Goal: Task Accomplishment & Management: Manage account settings

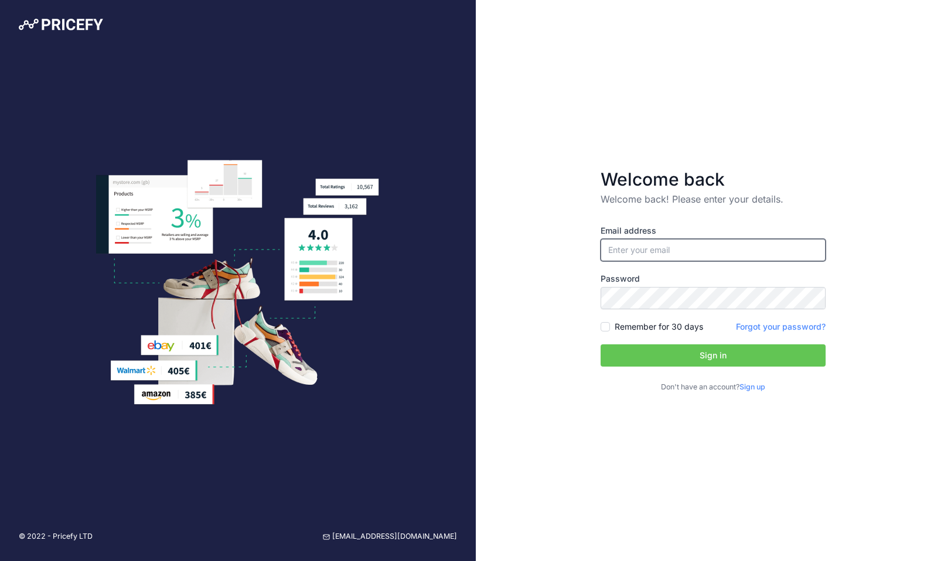
click at [635, 248] on input "email" at bounding box center [713, 250] width 225 height 22
click at [640, 252] on input "email" at bounding box center [713, 250] width 225 height 22
type input "[PERSON_NAME][EMAIL_ADDRESS][PERSON_NAME][DOMAIN_NAME]"
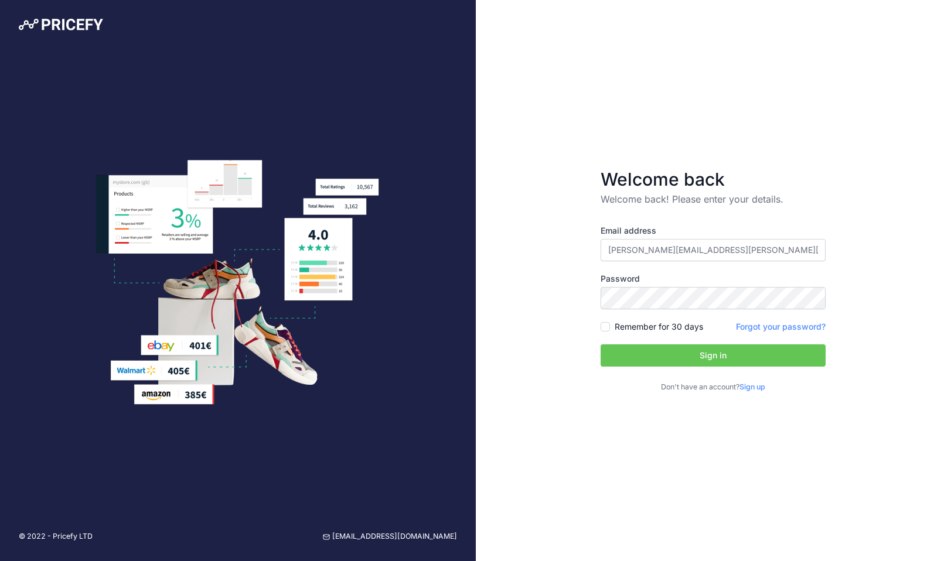
click at [660, 350] on button "Sign in" at bounding box center [713, 356] width 225 height 22
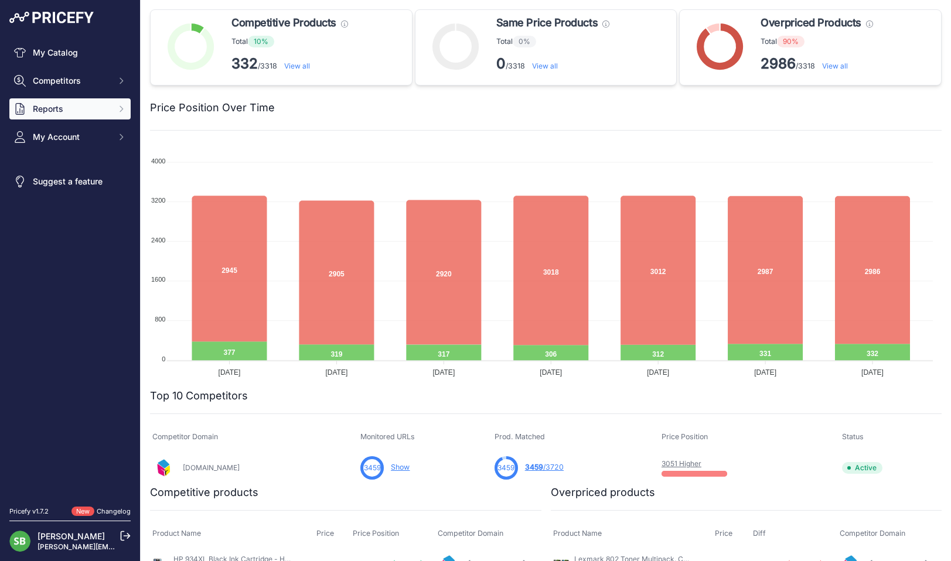
click at [54, 104] on span "Reports" at bounding box center [71, 109] width 77 height 12
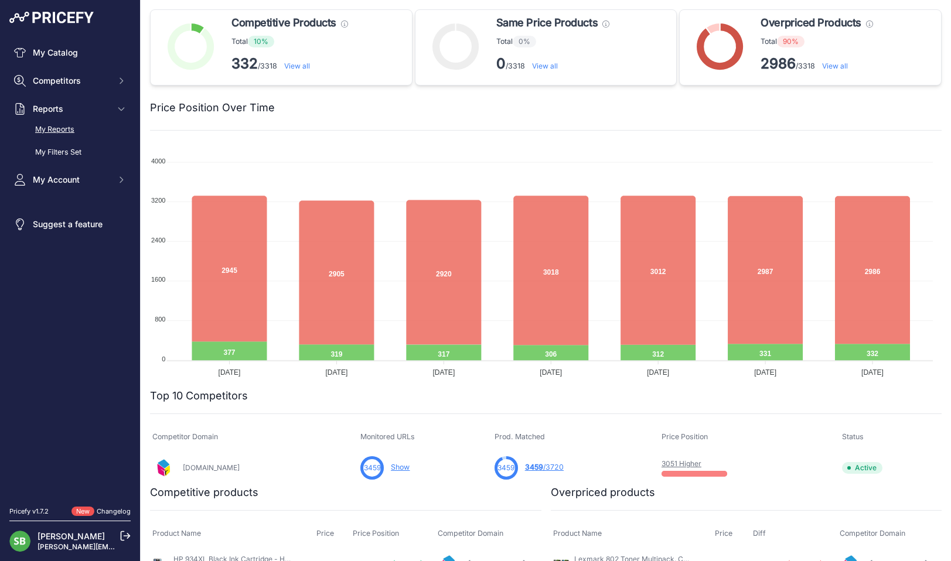
click at [66, 132] on link "My Reports" at bounding box center [69, 130] width 121 height 21
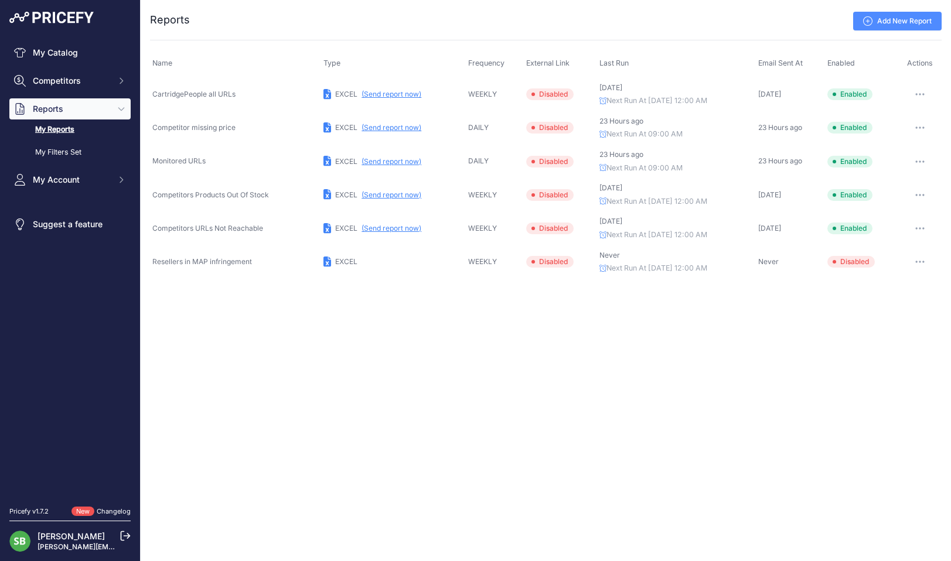
click at [54, 65] on div "My Catalog Competitors Monitored URLs Reports My Reports My Filters Set My Acco…" at bounding box center [69, 116] width 121 height 148
click at [54, 76] on span "Competitors" at bounding box center [71, 81] width 77 height 12
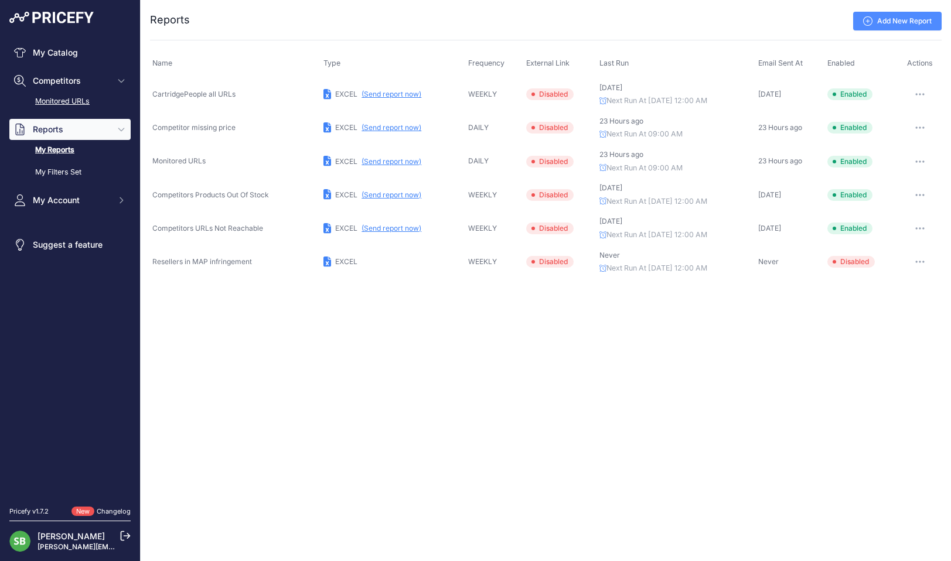
click at [45, 107] on link "Monitored URLs" at bounding box center [69, 101] width 121 height 21
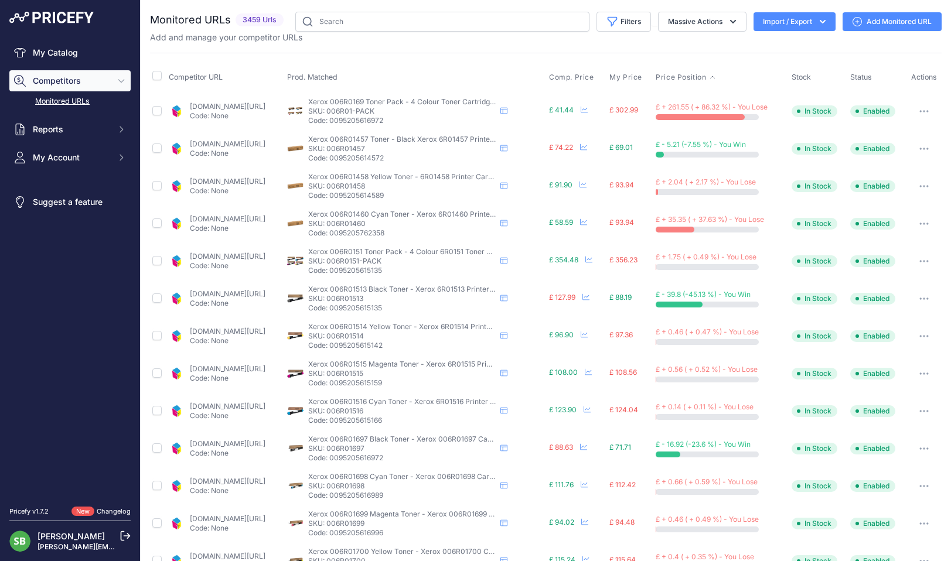
click at [706, 74] on span "Price Position" at bounding box center [681, 77] width 50 height 9
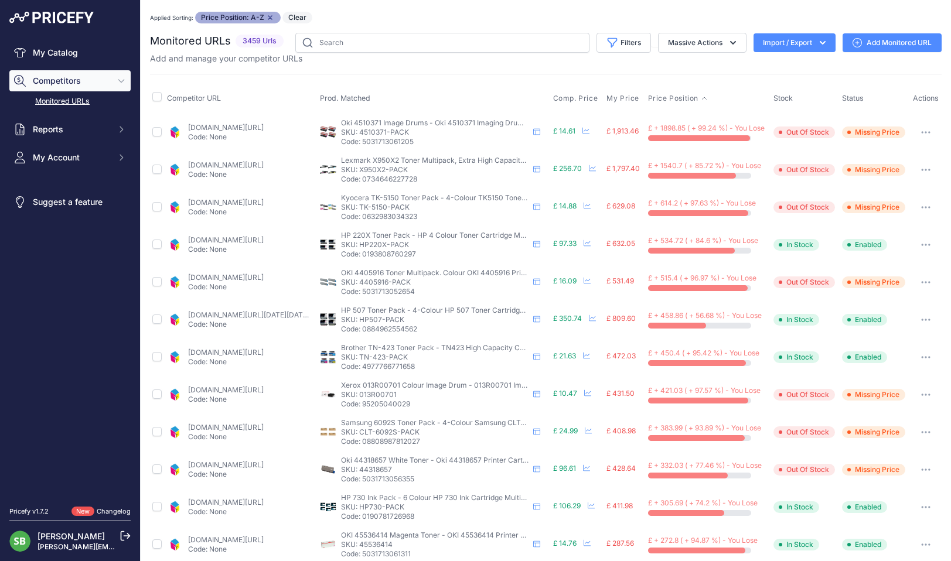
click at [216, 124] on link "[DOMAIN_NAME][URL]" at bounding box center [226, 127] width 76 height 9
click at [251, 162] on link "[DOMAIN_NAME][URL]" at bounding box center [226, 165] width 76 height 9
click at [248, 202] on link "[DOMAIN_NAME][URL]" at bounding box center [226, 202] width 76 height 9
click at [261, 238] on link "[DOMAIN_NAME][URL]" at bounding box center [226, 240] width 76 height 9
click at [929, 245] on icon "button" at bounding box center [929, 244] width 1 height 1
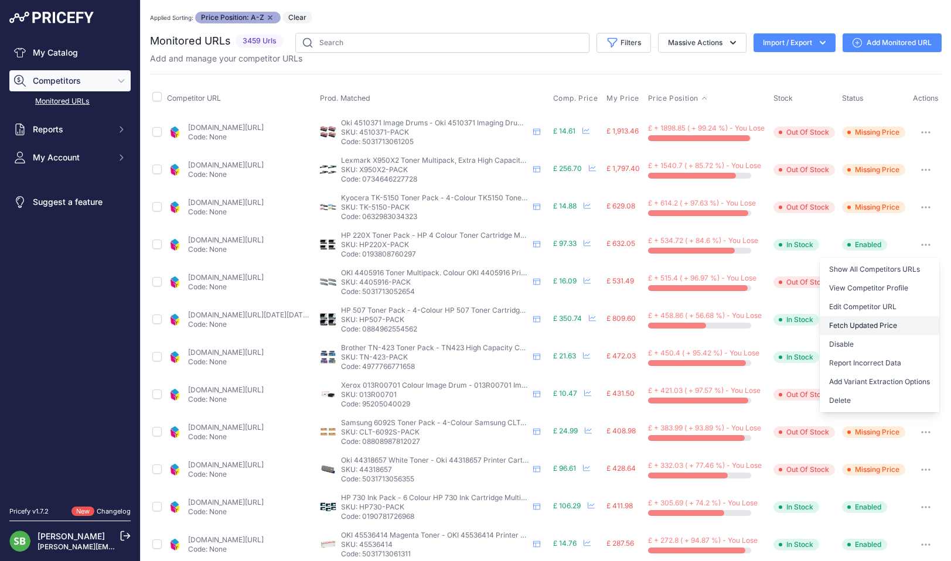
click at [864, 321] on button "Fetch Updated Price" at bounding box center [880, 325] width 120 height 19
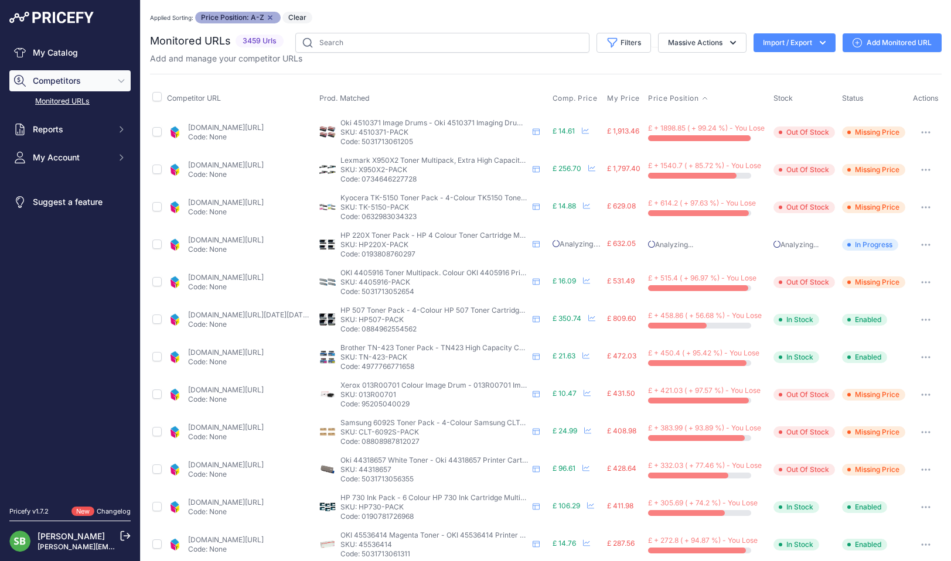
click at [442, 69] on div "Monitored URLs 3459 Urls" at bounding box center [546, 467] width 792 height 868
click at [247, 282] on div "cartridgepeople.com/toner/oki-4405916-original-4-toner-cartridge-pack-16004.htm…" at bounding box center [226, 282] width 76 height 19
click at [248, 277] on link "[DOMAIN_NAME][URL]" at bounding box center [226, 277] width 76 height 9
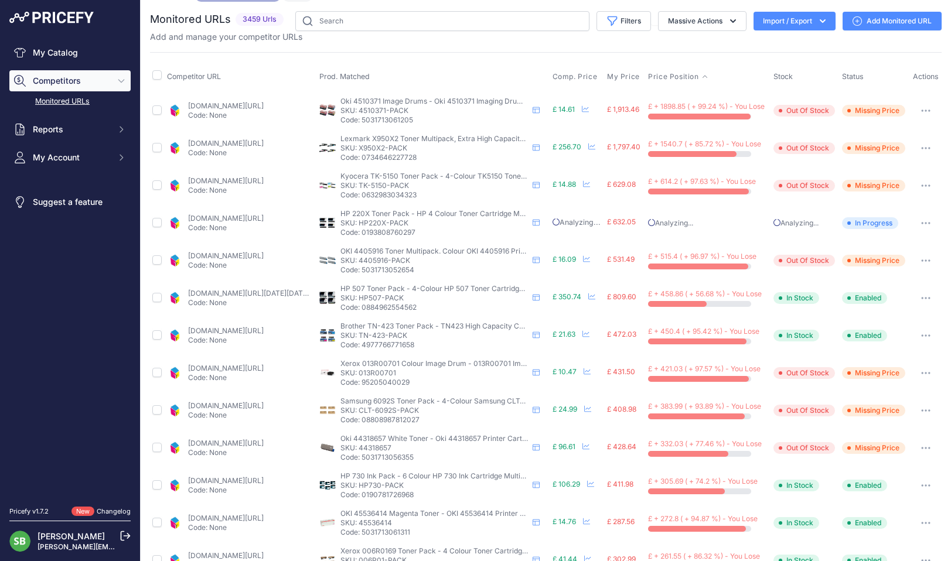
scroll to position [117, 0]
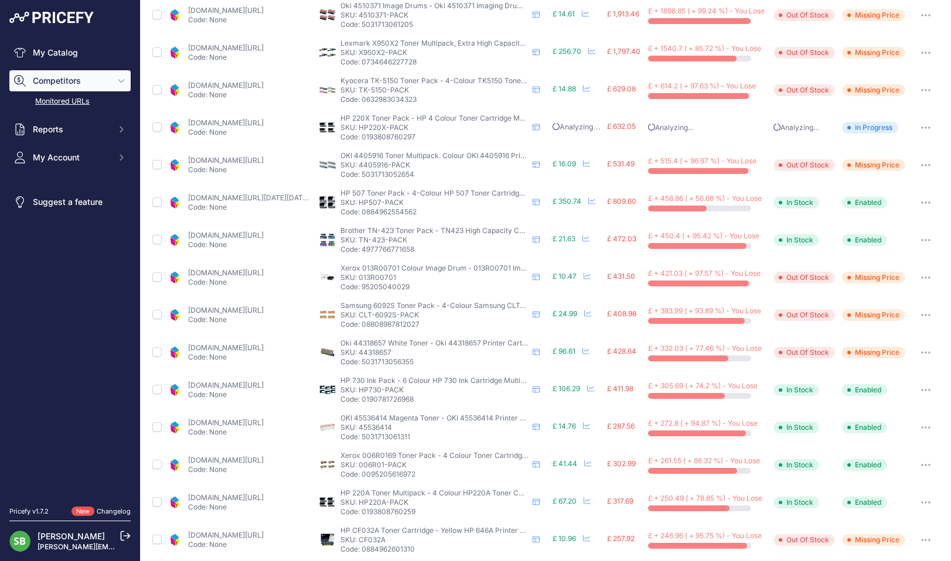
click at [255, 234] on link "[DOMAIN_NAME][URL]" at bounding box center [226, 235] width 76 height 9
click at [921, 236] on button "button" at bounding box center [925, 240] width 23 height 16
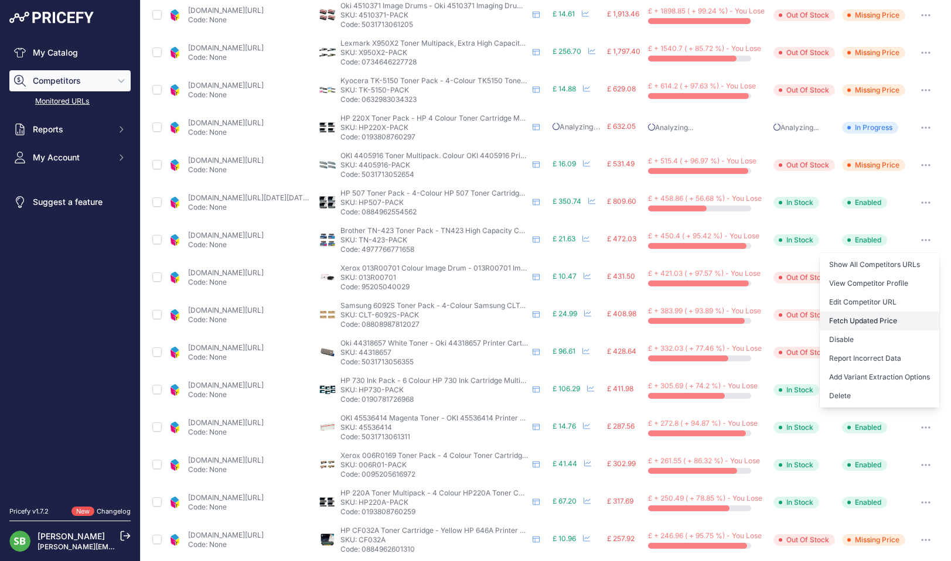
click at [850, 319] on button "Fetch Updated Price" at bounding box center [880, 321] width 120 height 19
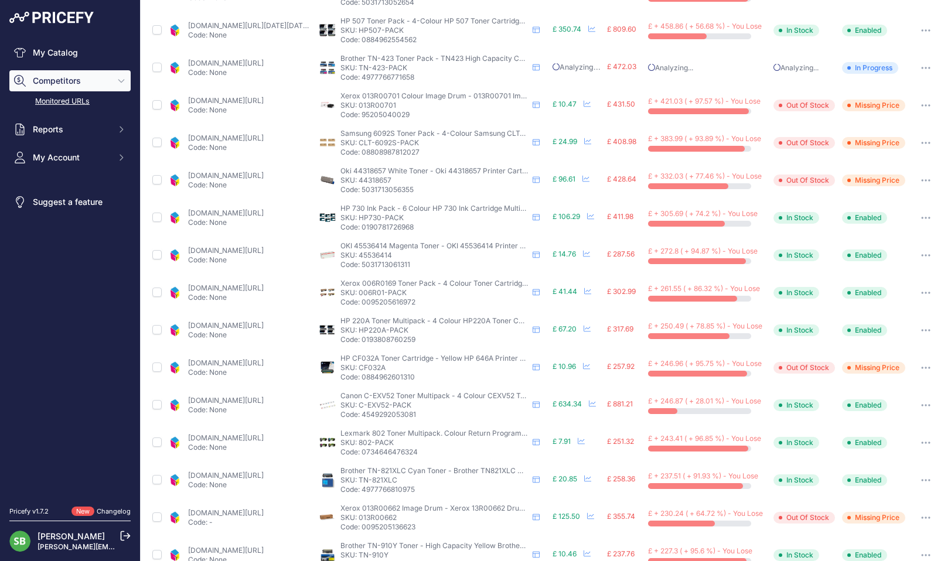
scroll to position [292, 0]
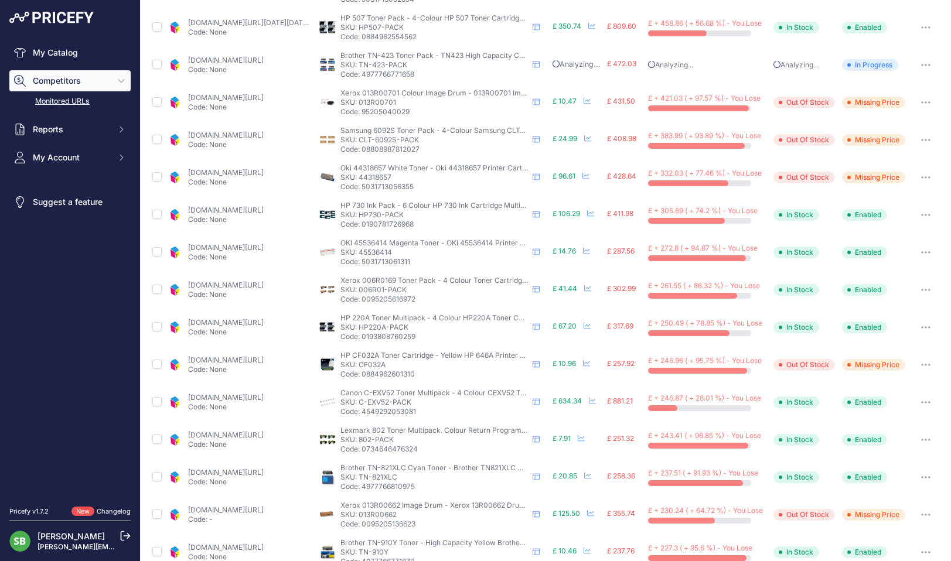
click at [226, 173] on link "[DOMAIN_NAME][URL]" at bounding box center [226, 172] width 76 height 9
click at [254, 209] on link "[DOMAIN_NAME][URL]" at bounding box center [226, 210] width 76 height 9
click at [918, 217] on button "button" at bounding box center [925, 215] width 23 height 16
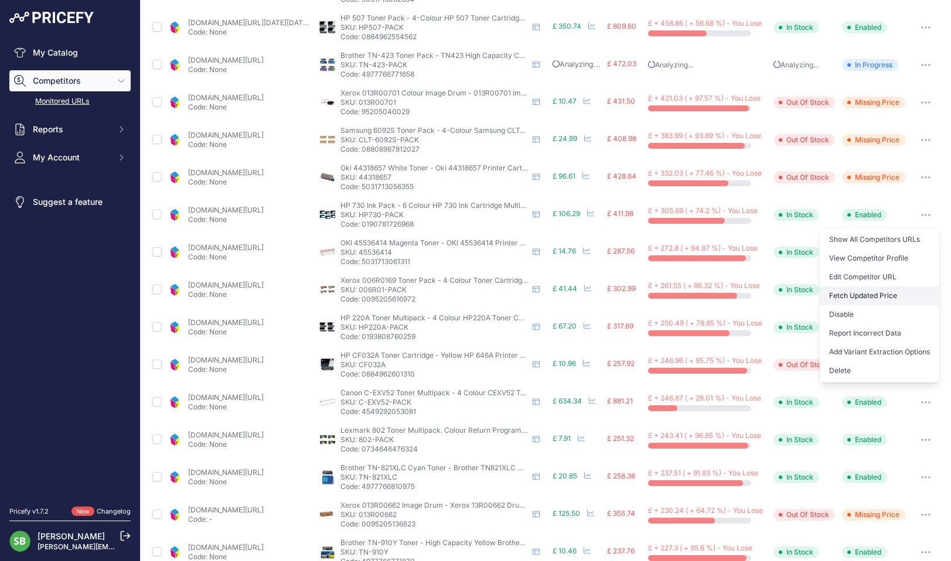
click at [855, 292] on button "Fetch Updated Price" at bounding box center [880, 296] width 120 height 19
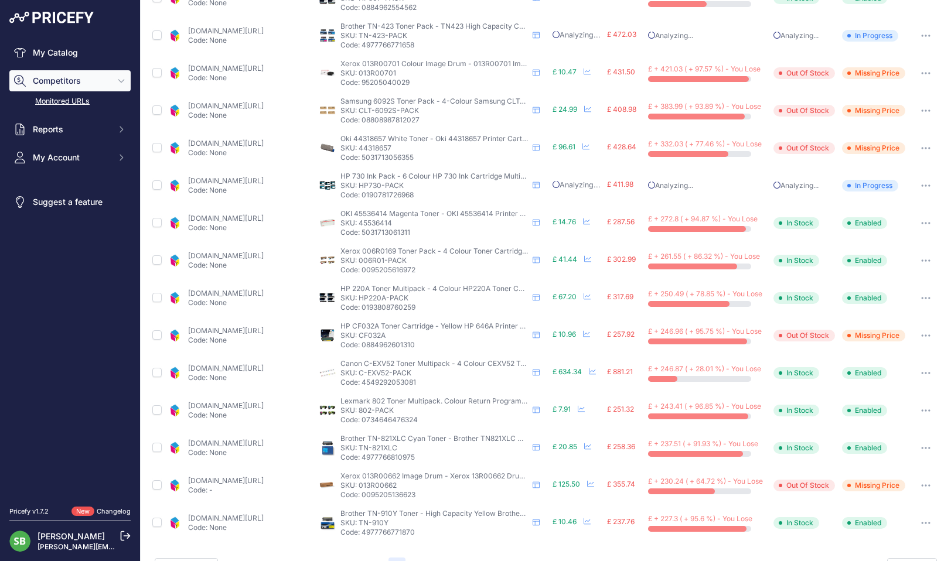
scroll to position [292, 0]
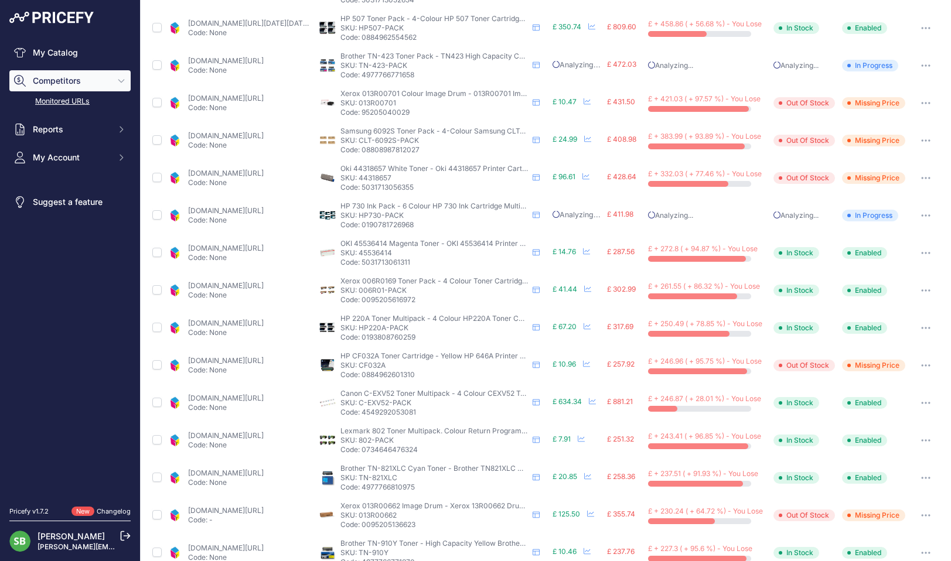
click at [263, 240] on td "cartridgepeople.com/toner/oki-45536414-original-magenta-toner-cartridge-70705.h…" at bounding box center [241, 253] width 153 height 38
click at [262, 246] on link "[DOMAIN_NAME][URL]" at bounding box center [226, 248] width 76 height 9
click at [245, 286] on link "[DOMAIN_NAME][URL]" at bounding box center [226, 285] width 76 height 9
click at [914, 288] on button "button" at bounding box center [925, 290] width 23 height 16
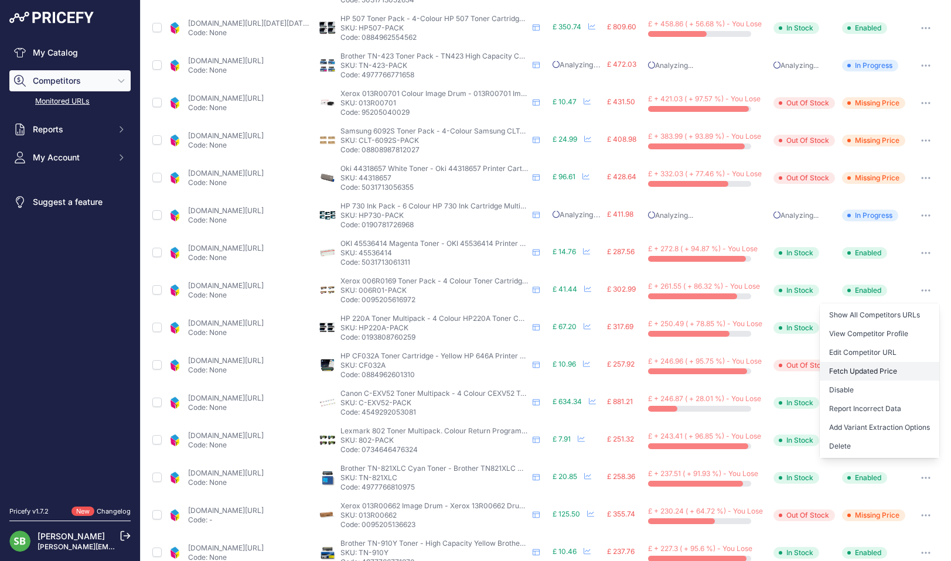
click at [855, 374] on button "Fetch Updated Price" at bounding box center [880, 371] width 120 height 19
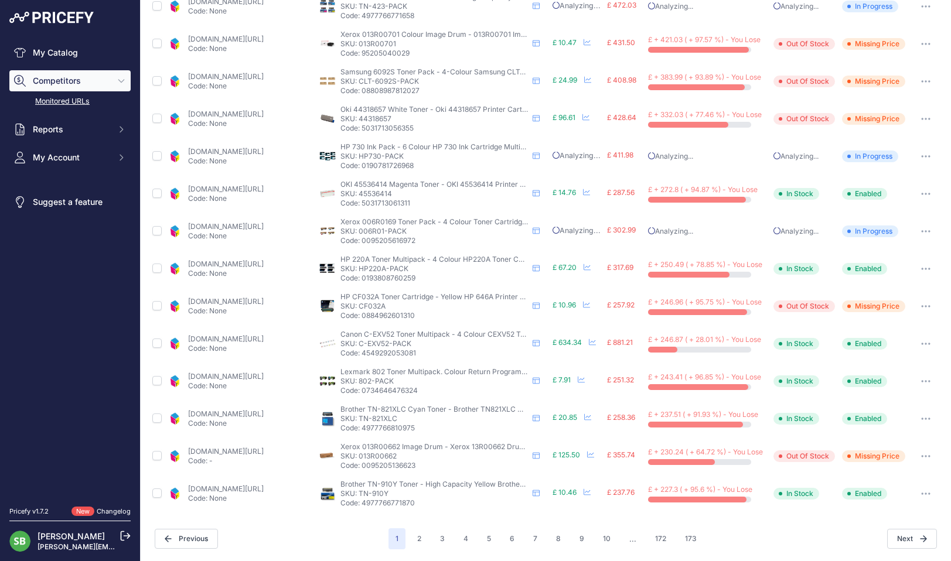
scroll to position [350, 0]
click at [241, 267] on link "[DOMAIN_NAME][URL]" at bounding box center [226, 264] width 76 height 9
click at [922, 268] on button "button" at bounding box center [925, 269] width 23 height 16
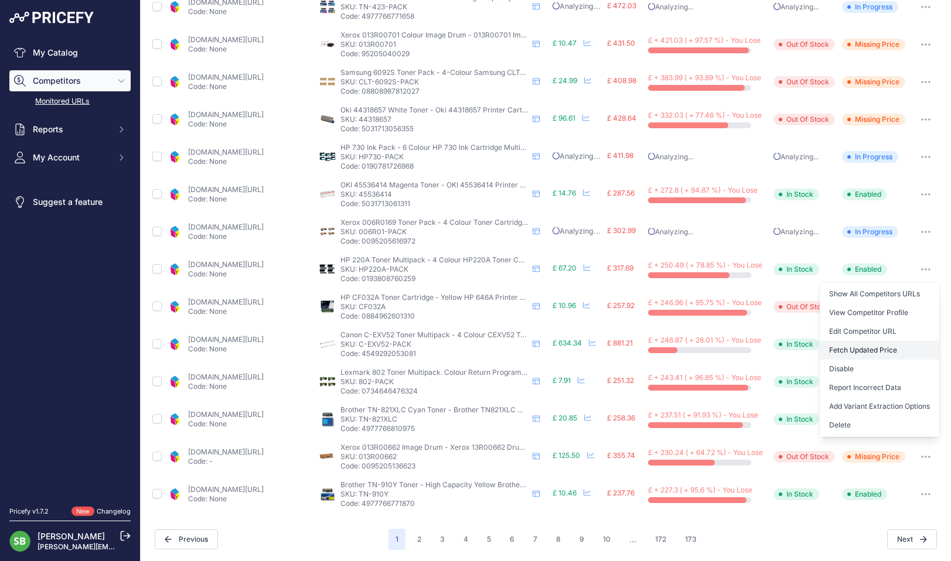
click at [844, 348] on button "Fetch Updated Price" at bounding box center [880, 350] width 120 height 19
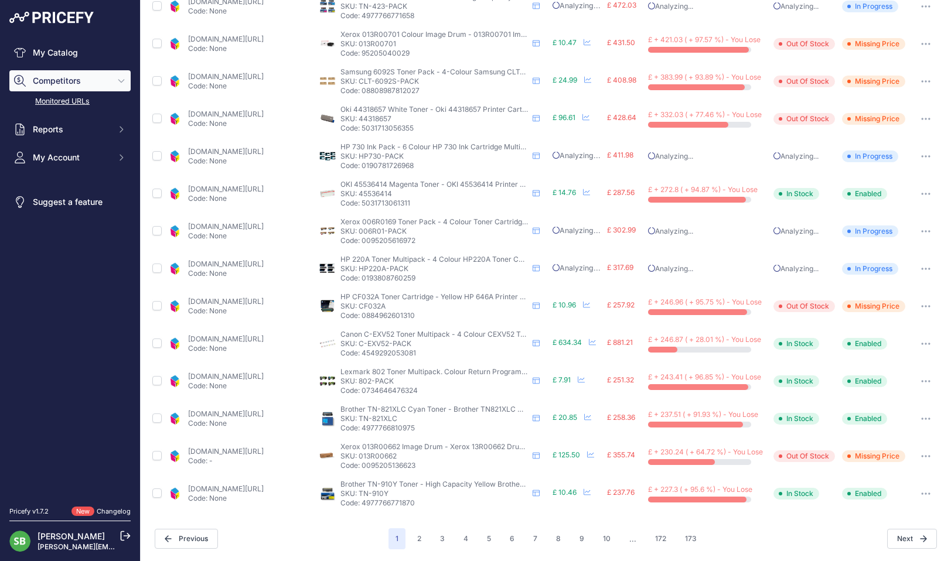
scroll to position [350, 0]
click at [246, 191] on link "[DOMAIN_NAME][URL]" at bounding box center [226, 190] width 76 height 9
click at [231, 305] on link "[DOMAIN_NAME][URL]" at bounding box center [226, 301] width 76 height 9
click at [256, 343] on div "cartridgepeople.com/toner/canon-c-exv52-original-4-toner-cartridge-pack-17224.h…" at bounding box center [226, 344] width 76 height 19
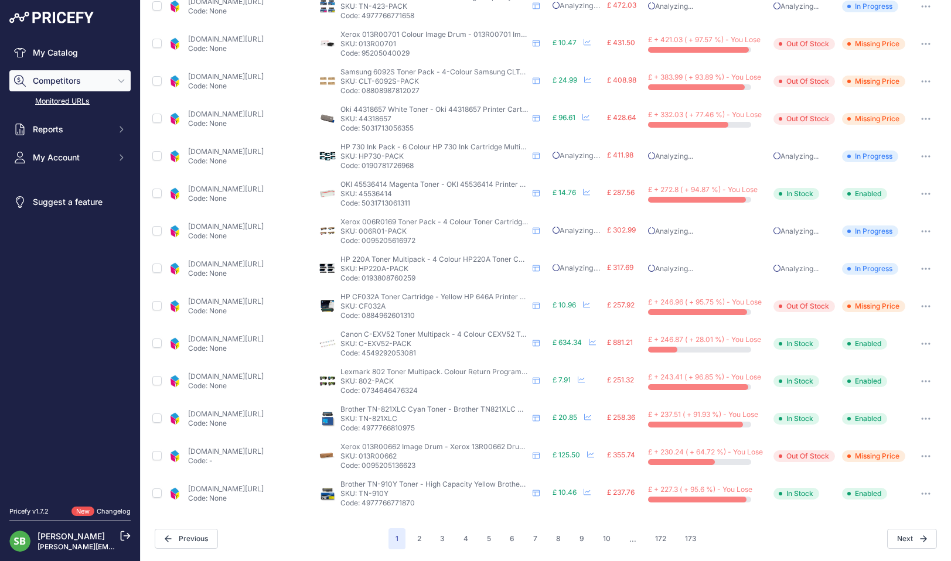
click at [248, 380] on link "[DOMAIN_NAME][URL]" at bounding box center [226, 376] width 76 height 9
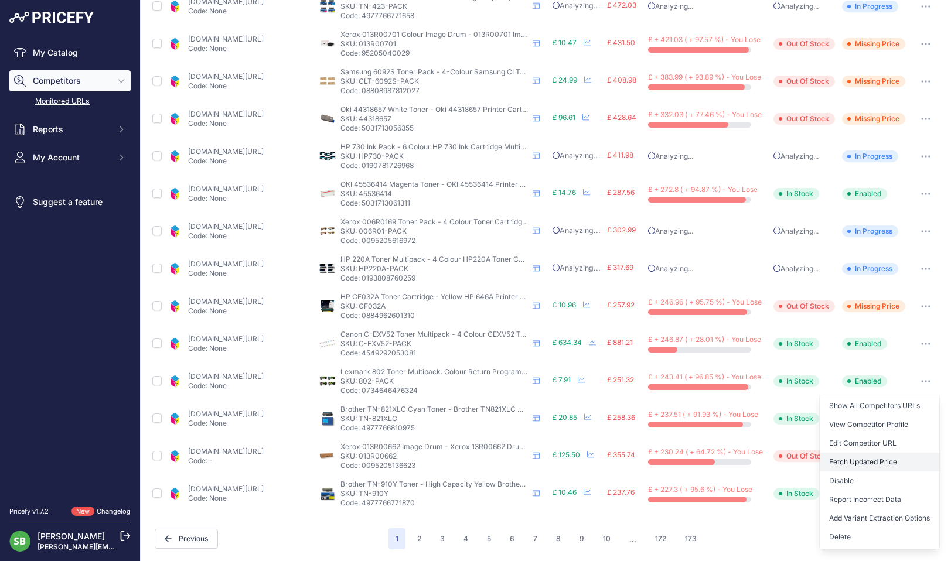
click at [834, 459] on button "Fetch Updated Price" at bounding box center [880, 462] width 120 height 19
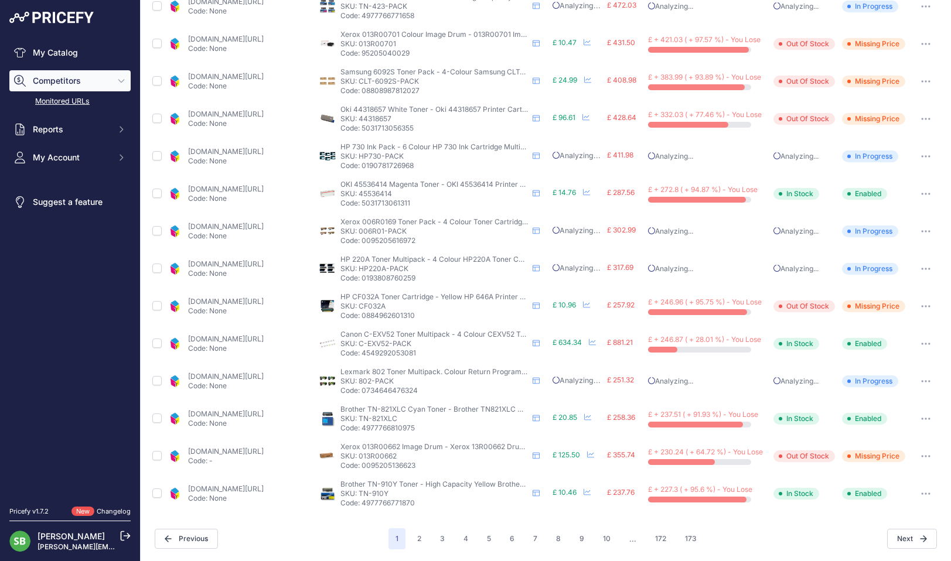
scroll to position [350, 0]
click at [237, 413] on link "[DOMAIN_NAME][URL]" at bounding box center [226, 414] width 76 height 9
click at [922, 420] on icon "button" at bounding box center [922, 419] width 1 height 1
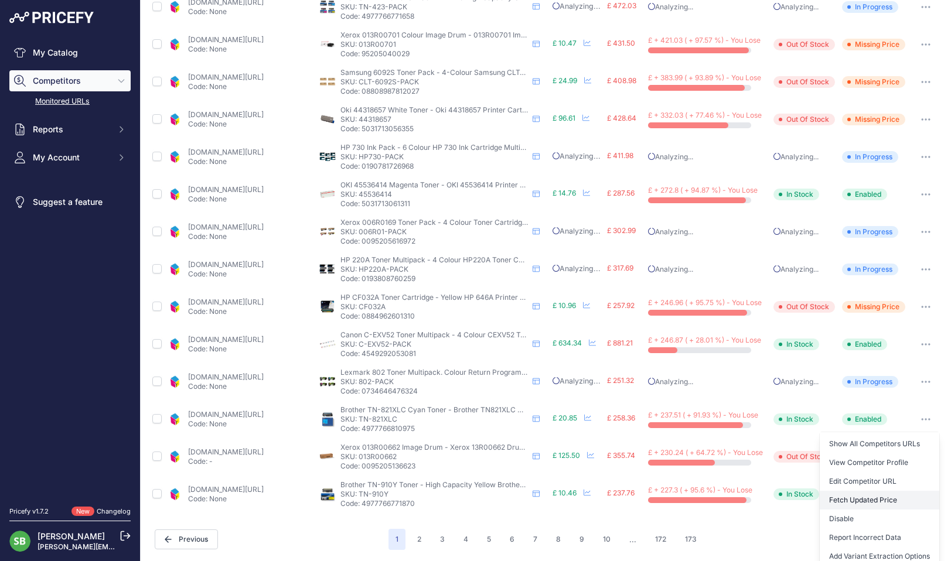
click at [859, 498] on button "Fetch Updated Price" at bounding box center [880, 500] width 120 height 19
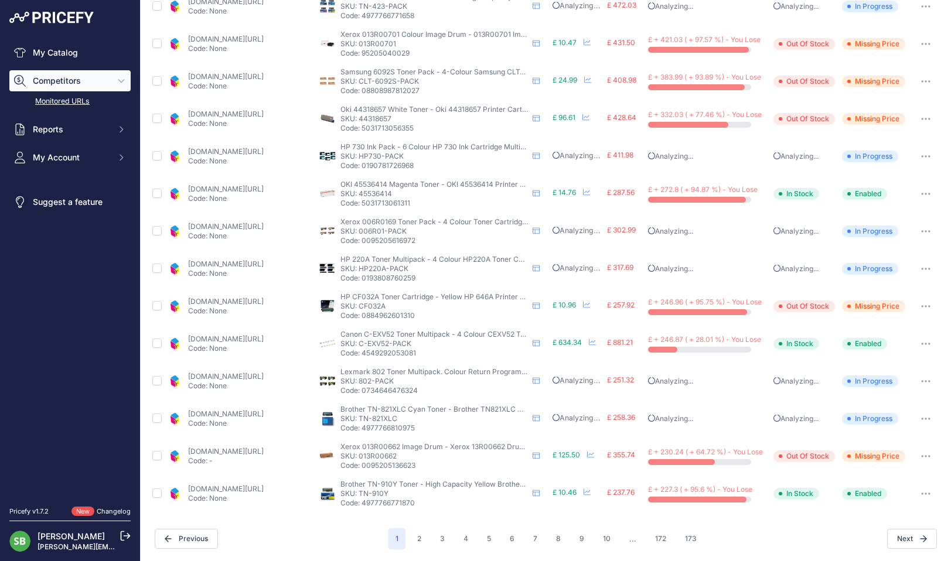
scroll to position [350, 0]
click at [260, 490] on link "[DOMAIN_NAME][URL]" at bounding box center [226, 490] width 76 height 9
click at [921, 497] on button "button" at bounding box center [925, 495] width 23 height 16
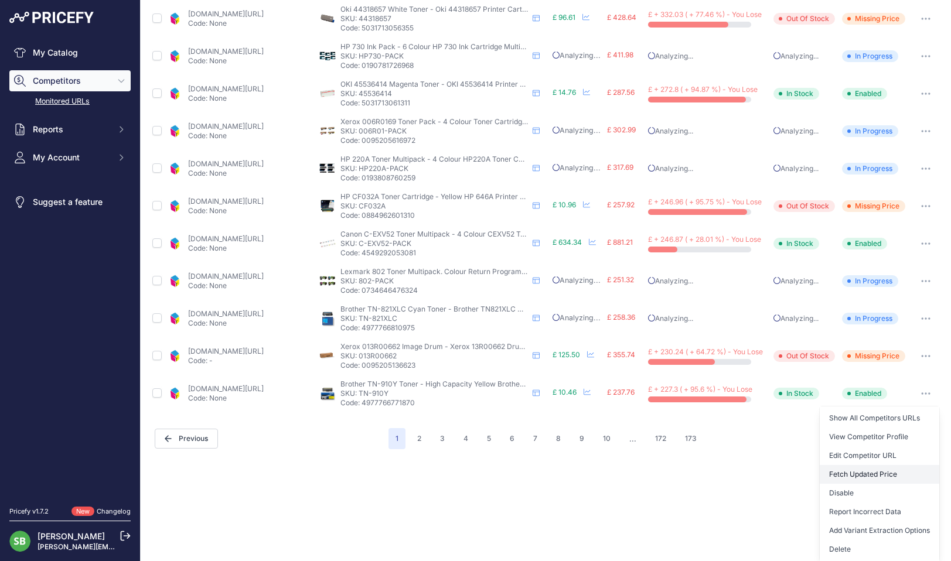
click at [866, 473] on button "Fetch Updated Price" at bounding box center [880, 474] width 120 height 19
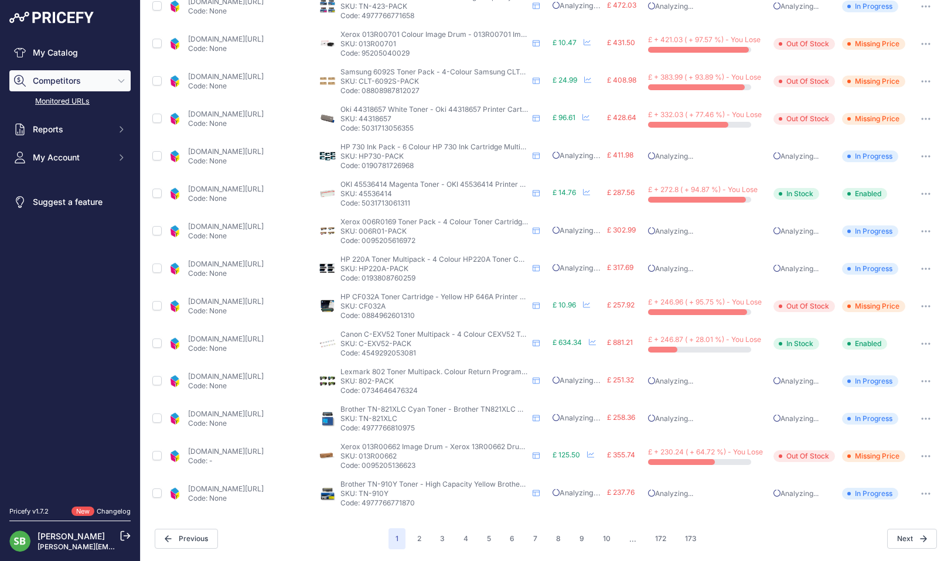
scroll to position [350, 0]
click at [417, 544] on button "2" at bounding box center [419, 539] width 18 height 21
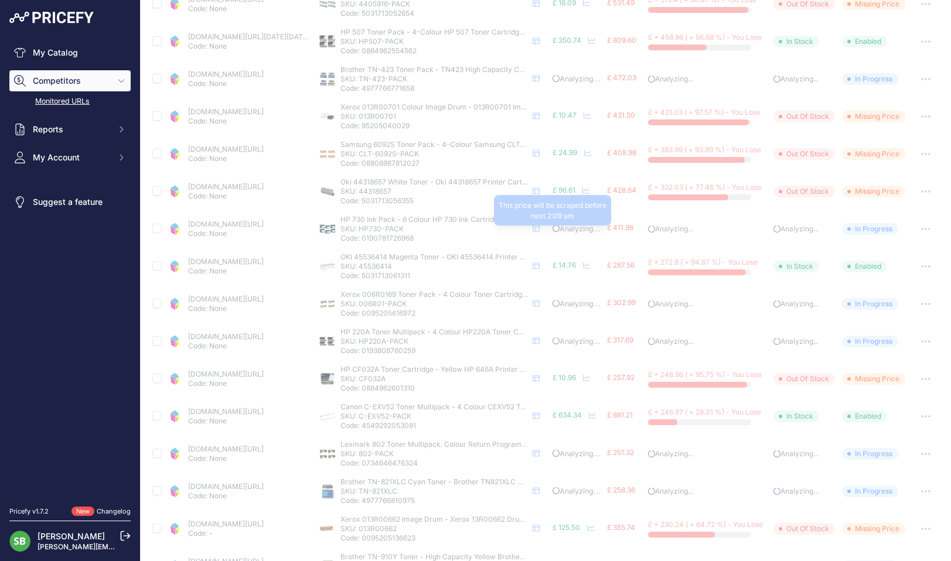
scroll to position [0, 0]
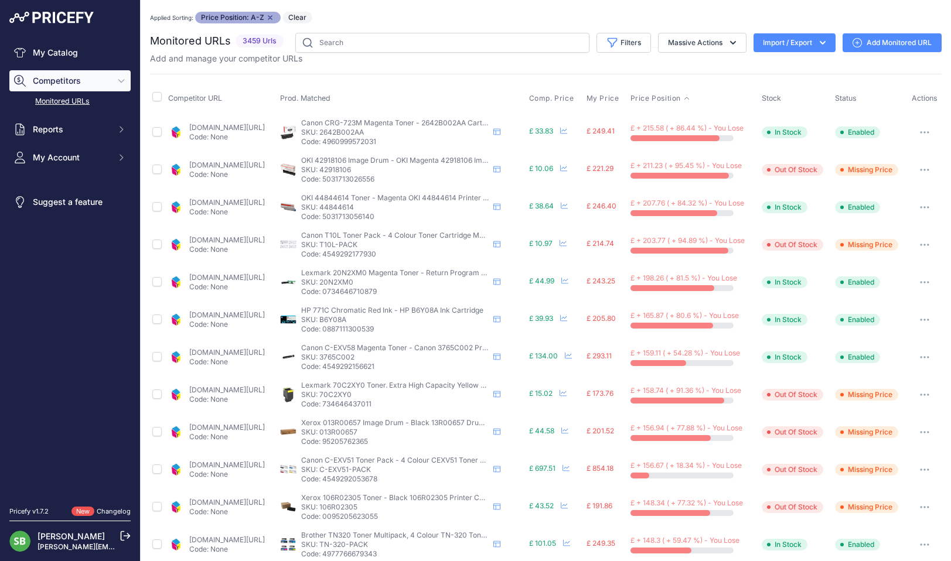
click at [252, 130] on div "[DOMAIN_NAME][URL] Code: None" at bounding box center [227, 132] width 76 height 19
click at [252, 128] on link "[DOMAIN_NAME][URL]" at bounding box center [227, 127] width 76 height 9
click at [928, 132] on icon "button" at bounding box center [928, 132] width 1 height 1
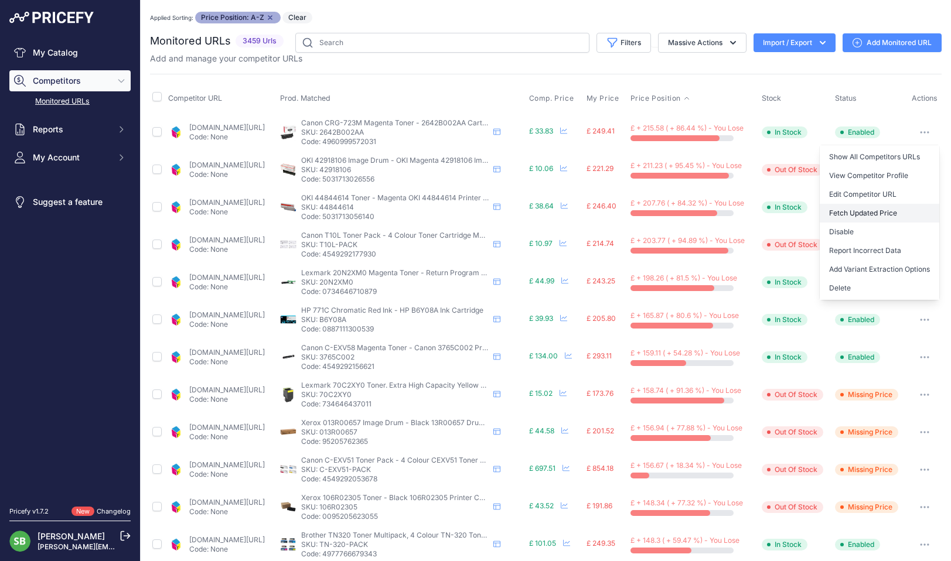
click at [873, 209] on button "Fetch Updated Price" at bounding box center [880, 213] width 120 height 19
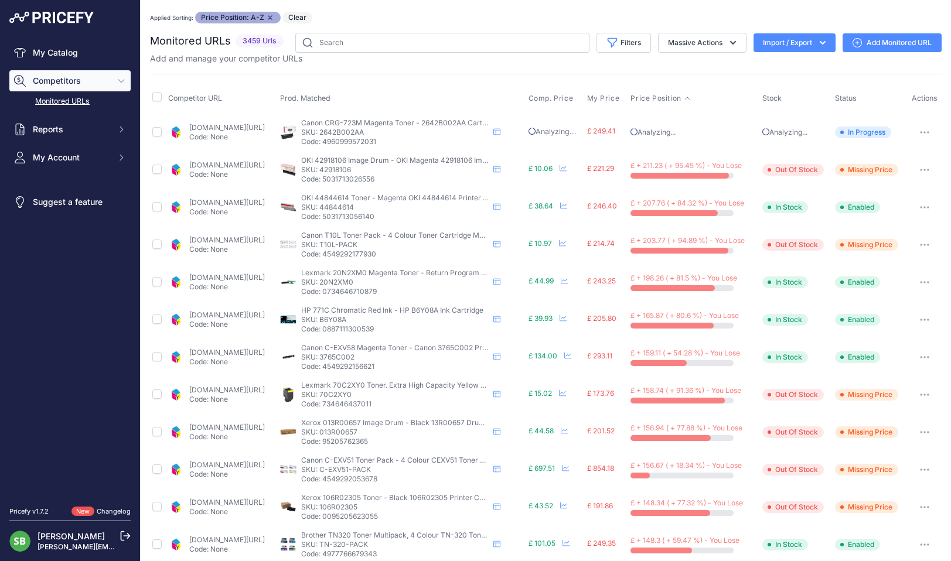
click at [265, 166] on link "[DOMAIN_NAME][URL]" at bounding box center [227, 165] width 76 height 9
click at [255, 199] on link "[DOMAIN_NAME][URL]" at bounding box center [227, 202] width 76 height 9
click at [915, 202] on button "button" at bounding box center [924, 207] width 23 height 16
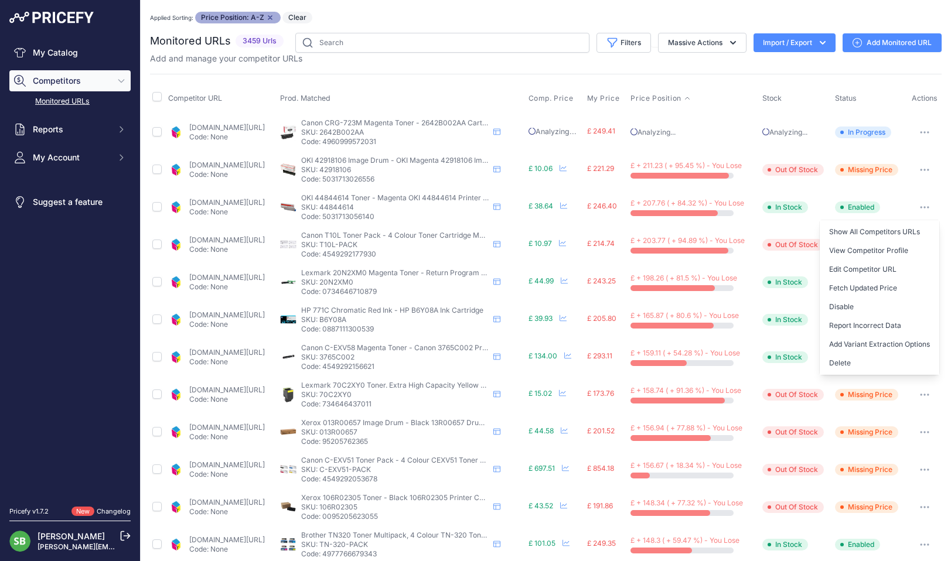
click at [881, 289] on button "Fetch Updated Price" at bounding box center [880, 288] width 120 height 19
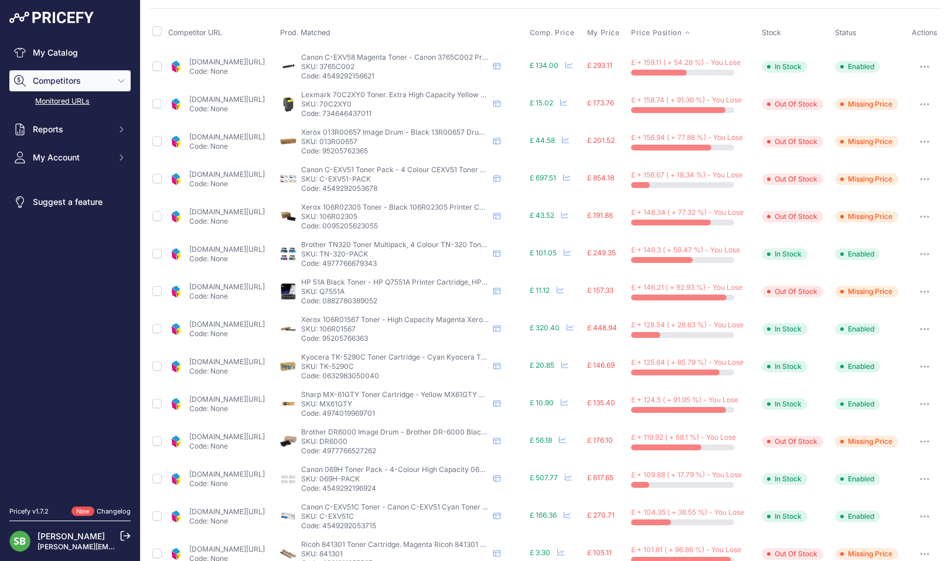
scroll to position [59, 0]
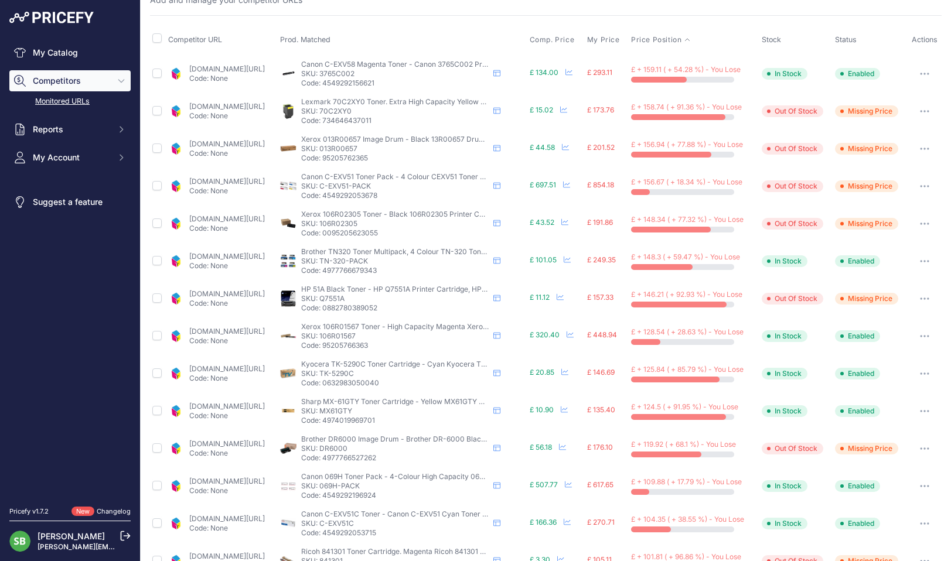
click at [264, 69] on link "[DOMAIN_NAME][URL]" at bounding box center [227, 68] width 76 height 9
click at [920, 74] on icon "button" at bounding box center [924, 74] width 9 height 2
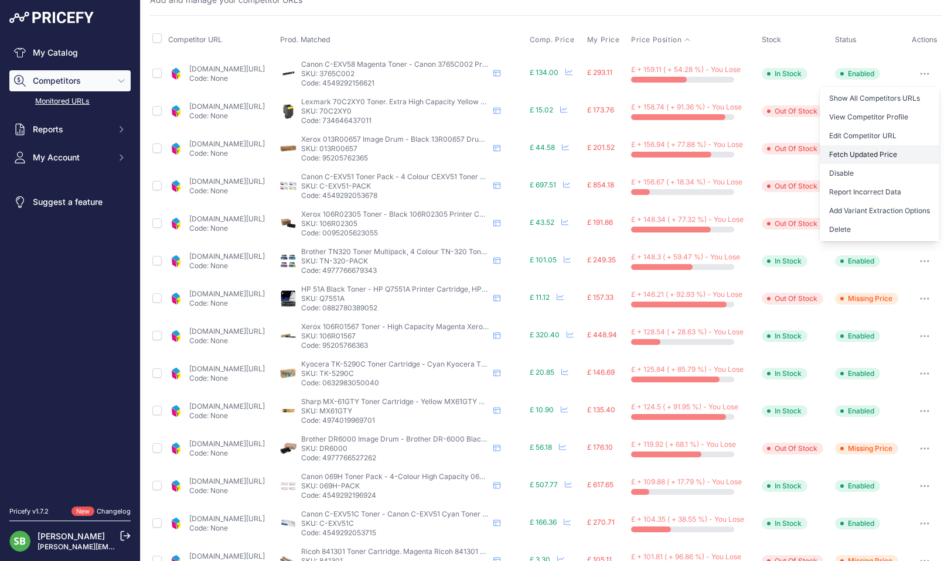
click at [864, 159] on button "Fetch Updated Price" at bounding box center [880, 154] width 120 height 19
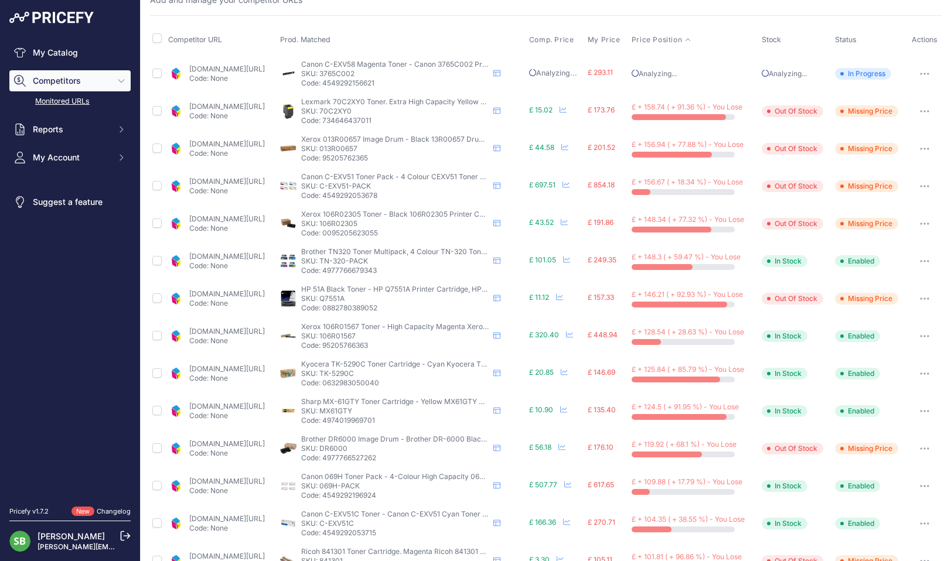
click at [254, 255] on link "[DOMAIN_NAME][URL]" at bounding box center [227, 256] width 76 height 9
click at [925, 265] on button "button" at bounding box center [924, 261] width 23 height 16
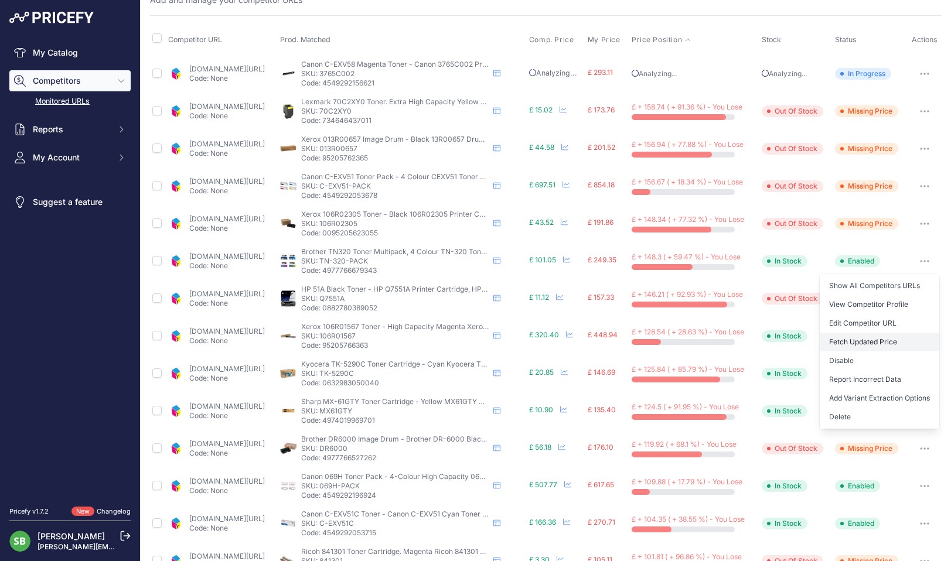
click at [851, 343] on button "Fetch Updated Price" at bounding box center [880, 342] width 120 height 19
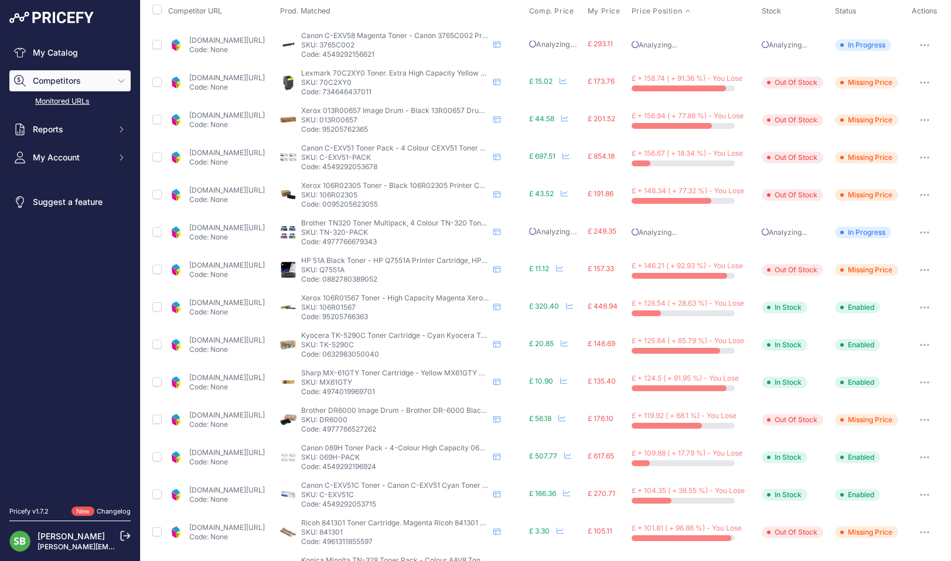
scroll to position [146, 0]
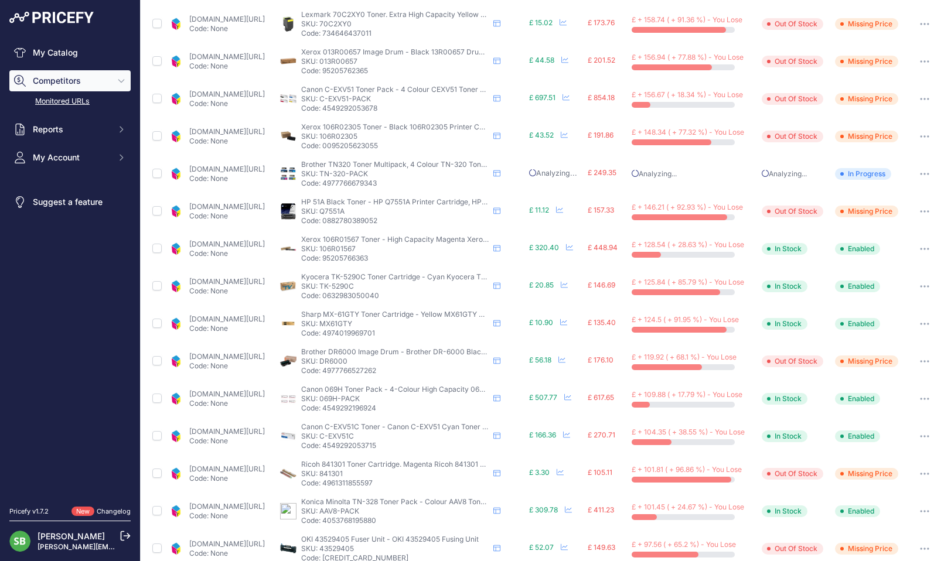
click at [253, 243] on link "[DOMAIN_NAME][URL]" at bounding box center [227, 244] width 76 height 9
click at [255, 281] on link "[DOMAIN_NAME][URL]" at bounding box center [227, 281] width 76 height 9
click at [915, 281] on button "button" at bounding box center [924, 286] width 23 height 16
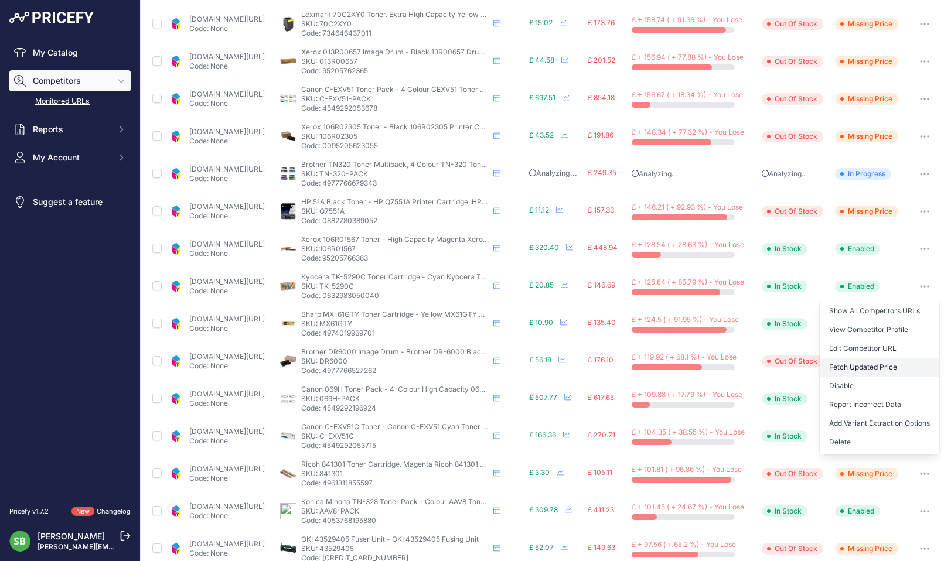
click at [851, 366] on button "Fetch Updated Price" at bounding box center [880, 367] width 120 height 19
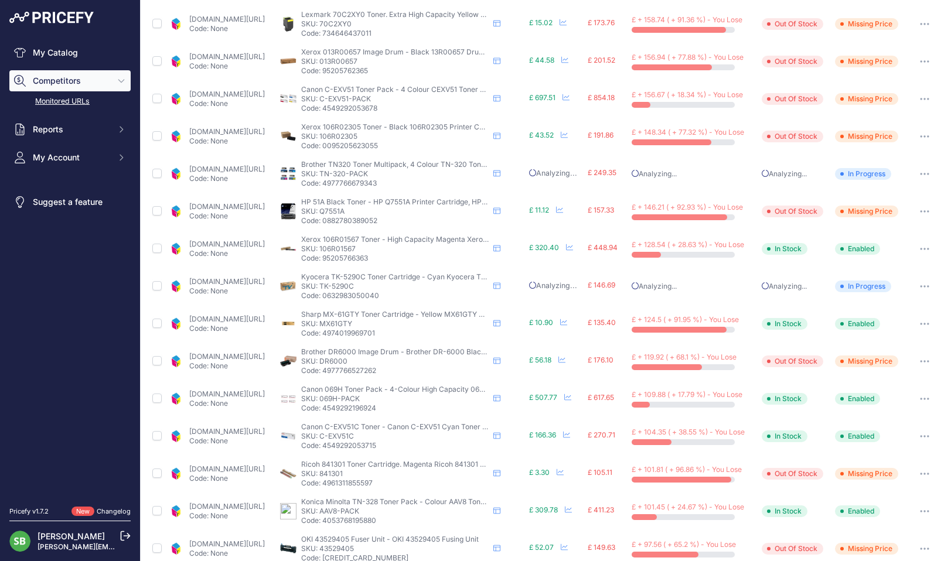
scroll to position [263, 0]
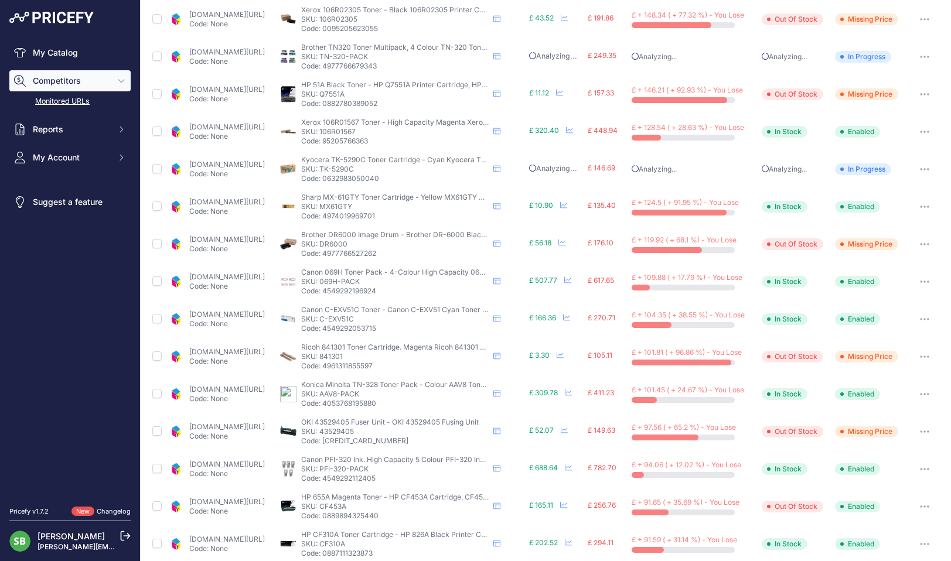
click at [97, 321] on nav "My Catalog Competitors Monitored URLs Reports My Reports My Filters Set My Acco…" at bounding box center [69, 267] width 121 height 451
click at [264, 201] on link "[DOMAIN_NAME][URL]" at bounding box center [227, 201] width 76 height 9
click at [924, 207] on icon "button" at bounding box center [924, 206] width 1 height 1
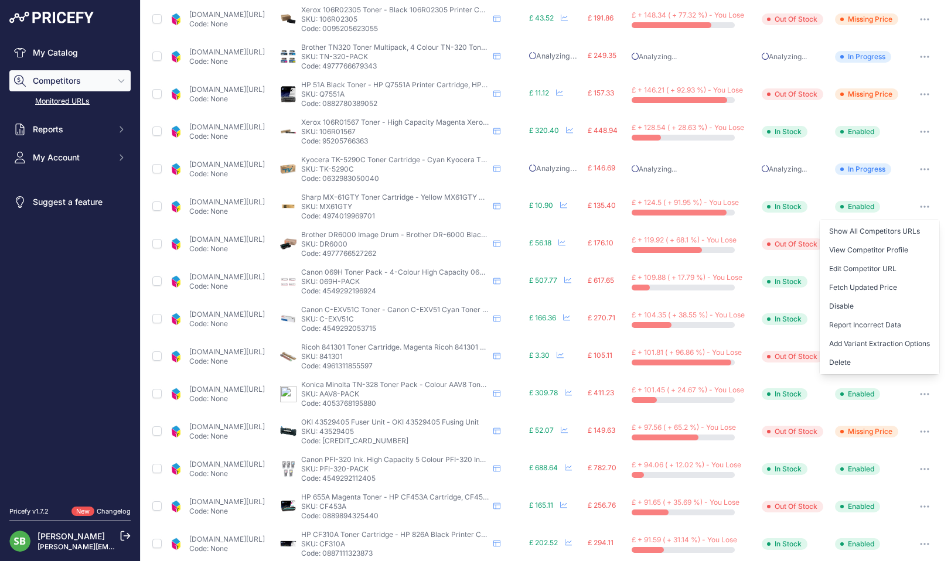
click at [866, 288] on button "Fetch Updated Price" at bounding box center [880, 287] width 120 height 19
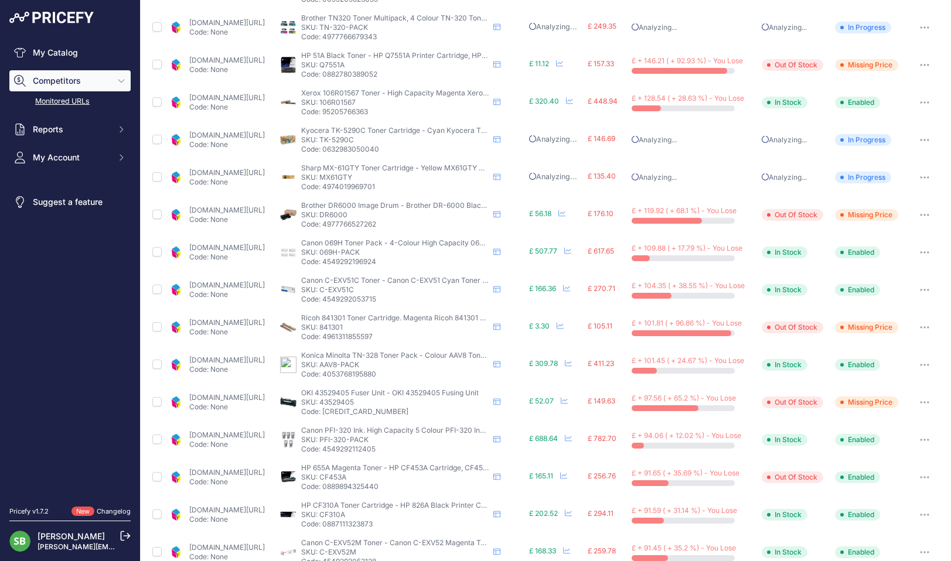
scroll to position [263, 0]
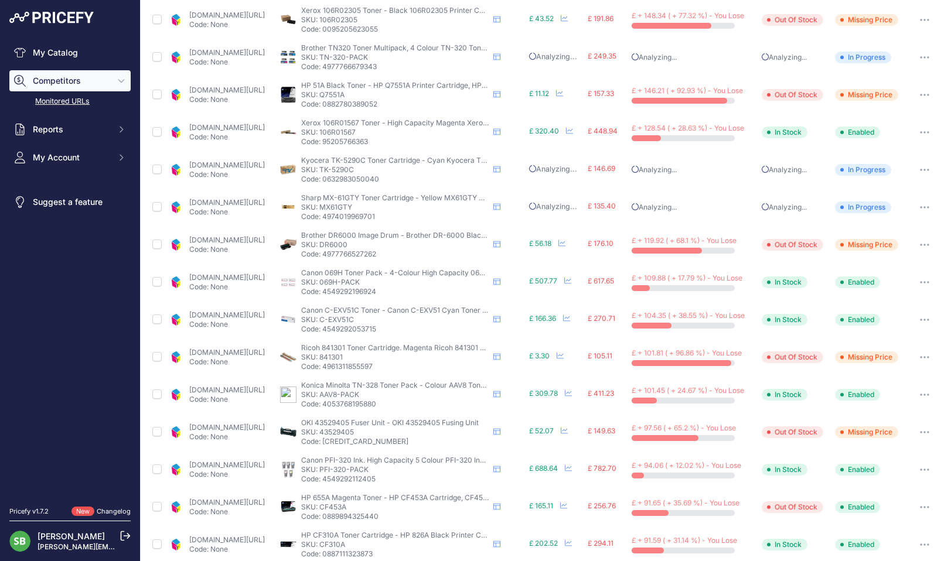
click at [69, 323] on nav "My Catalog Competitors Monitored URLs Reports My Reports My Filters Set My Acco…" at bounding box center [69, 267] width 121 height 451
click at [228, 278] on link "[DOMAIN_NAME][URL]" at bounding box center [227, 277] width 76 height 9
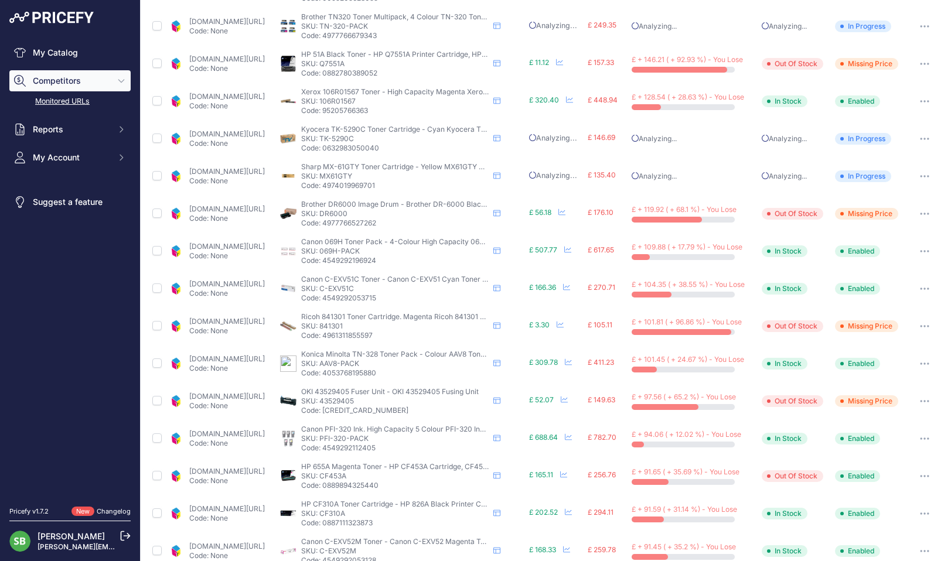
scroll to position [351, 0]
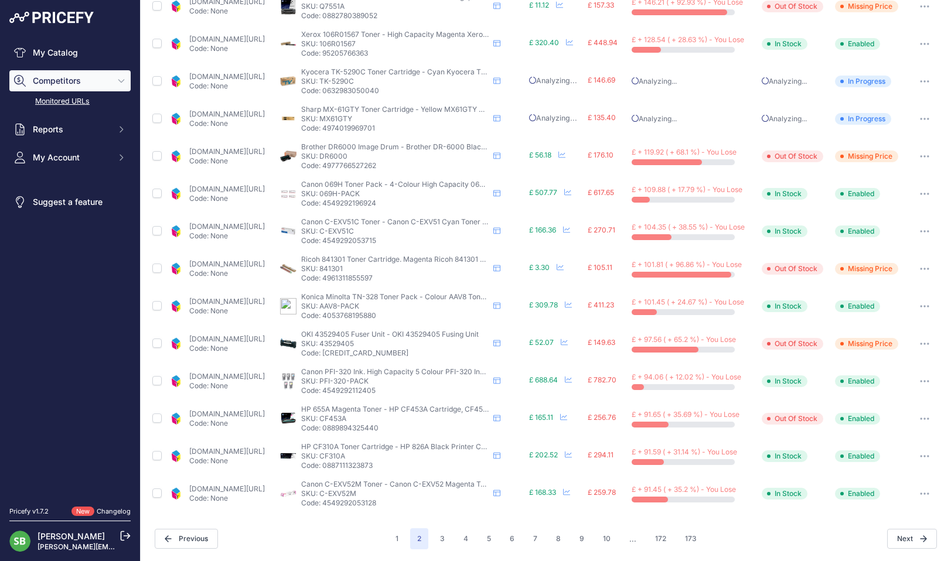
click at [204, 151] on link "[DOMAIN_NAME][URL]" at bounding box center [227, 151] width 76 height 9
click at [250, 225] on link "[DOMAIN_NAME][URL]" at bounding box center [227, 226] width 76 height 9
click at [240, 266] on link "[DOMAIN_NAME][URL]" at bounding box center [227, 264] width 76 height 9
click at [247, 340] on link "[DOMAIN_NAME][URL]" at bounding box center [227, 339] width 76 height 9
click at [254, 411] on link "[DOMAIN_NAME][URL]" at bounding box center [227, 414] width 76 height 9
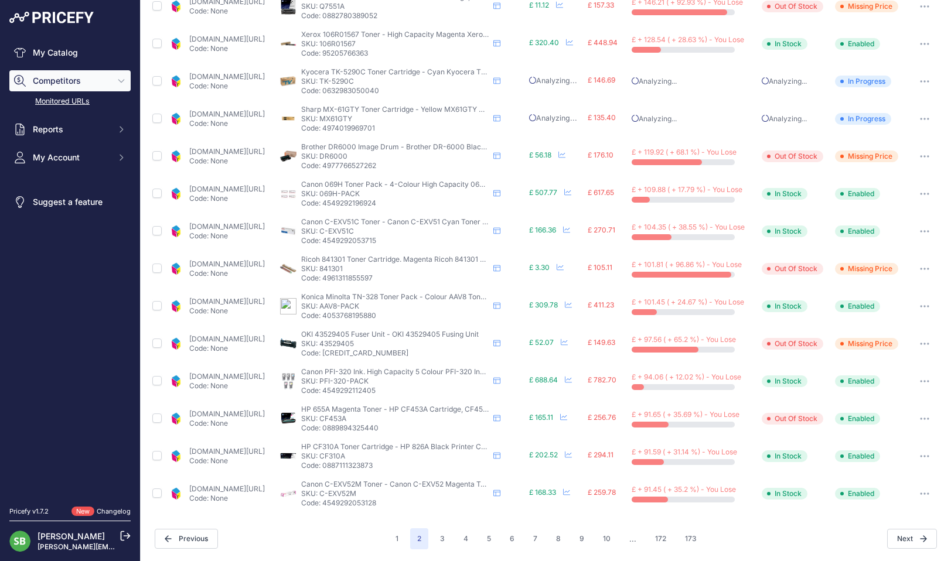
click at [913, 418] on button "button" at bounding box center [924, 419] width 23 height 16
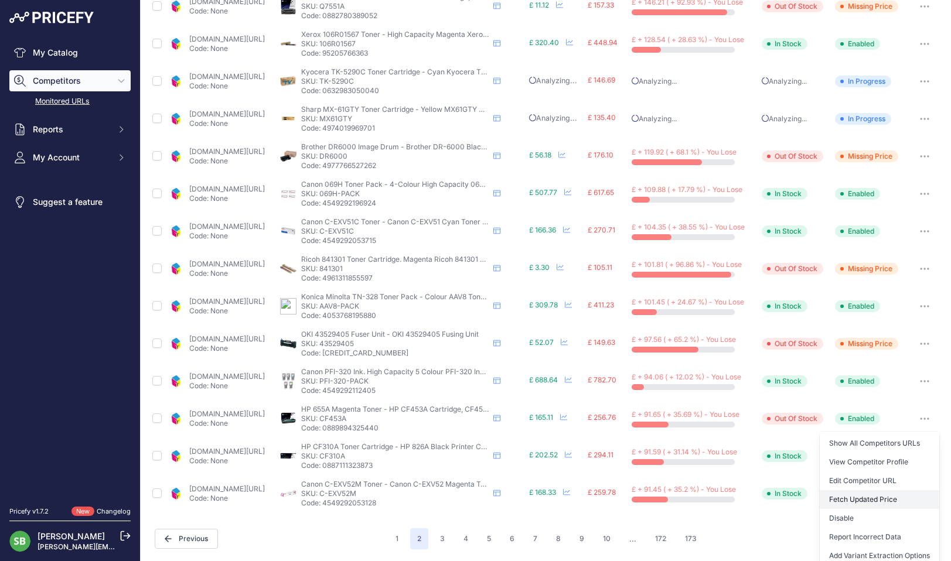
click at [859, 500] on button "Fetch Updated Price" at bounding box center [880, 499] width 120 height 19
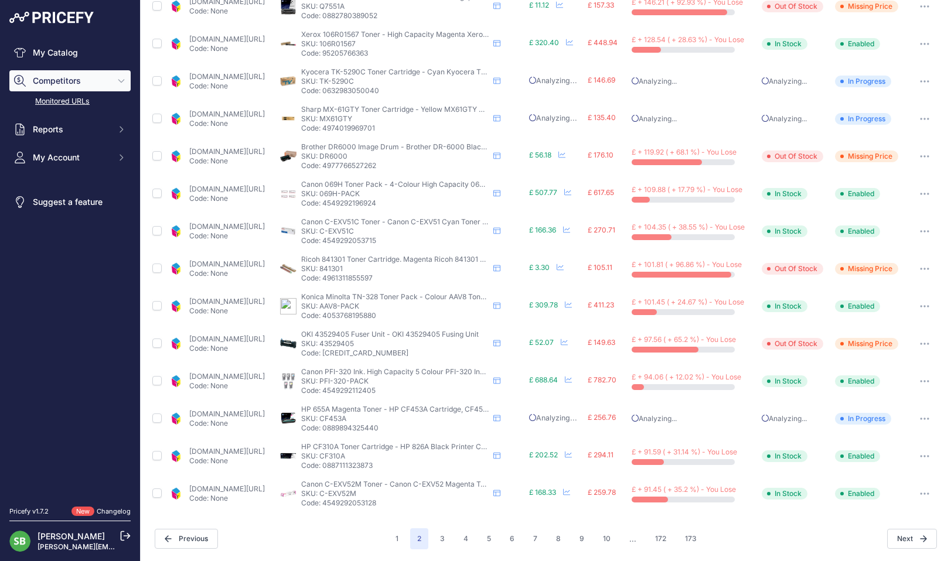
click at [240, 451] on link "[DOMAIN_NAME][URL]" at bounding box center [227, 451] width 76 height 9
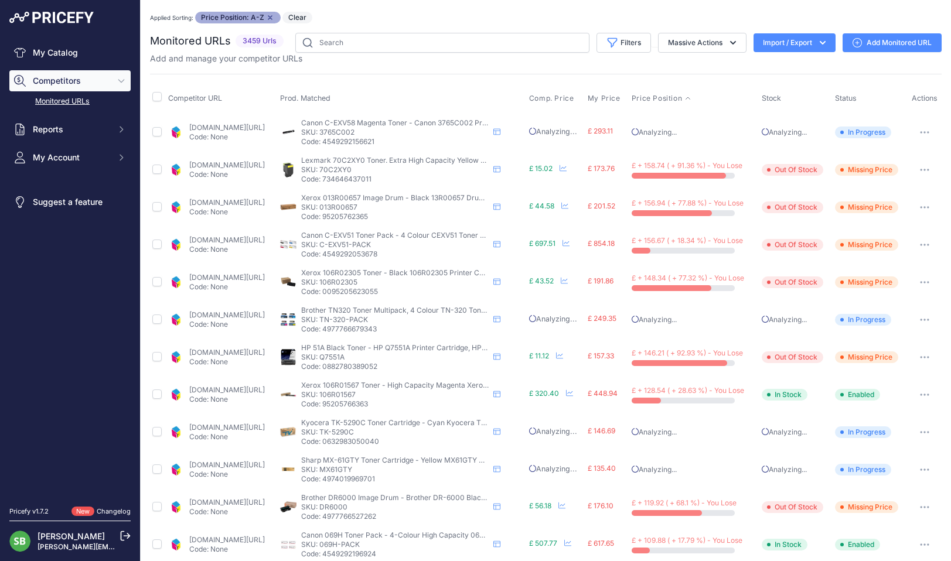
drag, startPoint x: 927, startPoint y: 284, endPoint x: 962, endPoint y: -9, distance: 294.5
click at [625, 43] on button "Filters" at bounding box center [624, 43] width 54 height 20
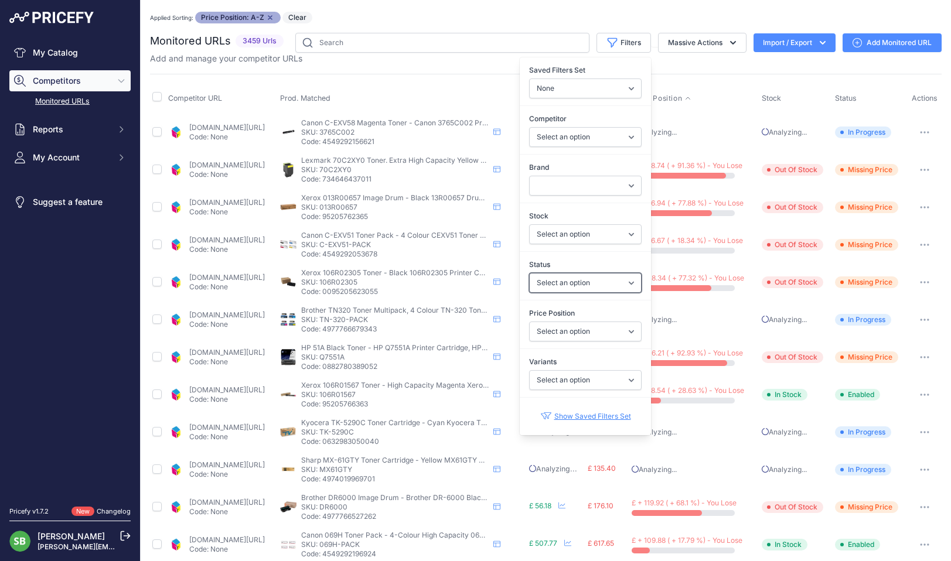
click at [571, 282] on select "Select an option Enabled Disabled In progress Scraping Failed Not Found Missing…" at bounding box center [585, 283] width 113 height 20
select select "0"
click at [529, 273] on select "Select an option Enabled Disabled In progress Scraping Failed Not Found Missing…" at bounding box center [585, 283] width 113 height 20
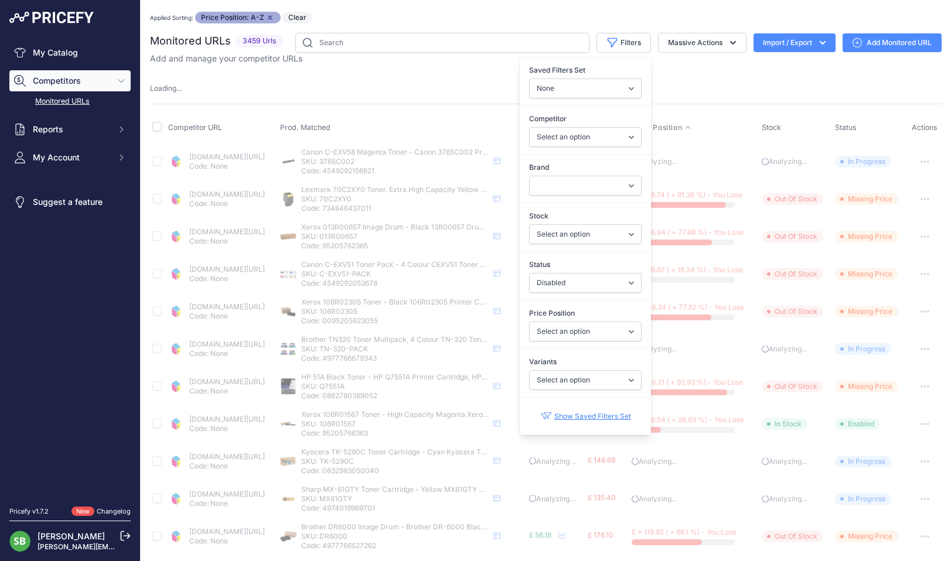
click at [401, 65] on div "Monitored URLs 3459 Urls" at bounding box center [546, 481] width 792 height 897
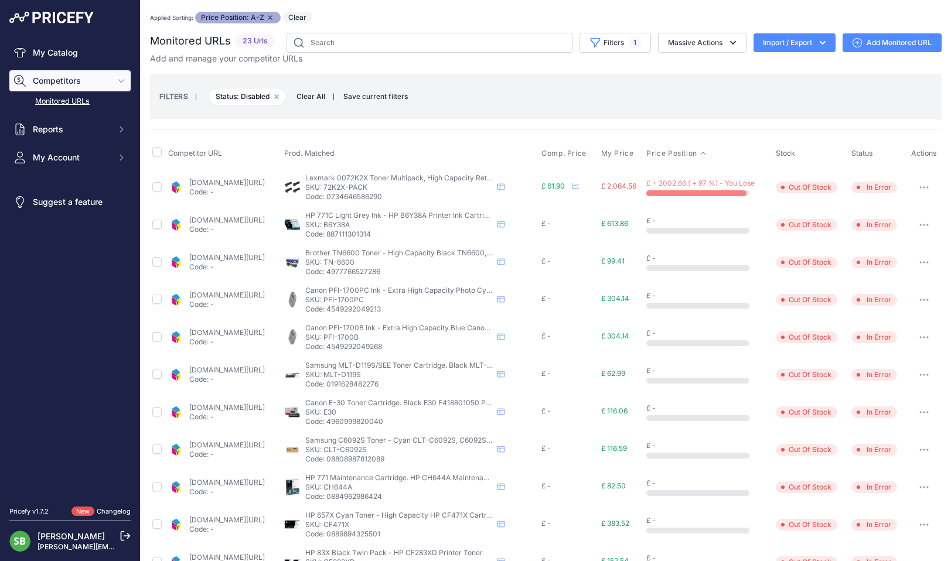
click at [163, 152] on th at bounding box center [158, 153] width 16 height 29
click at [159, 155] on input "checkbox" at bounding box center [156, 151] width 9 height 9
checkbox input "true"
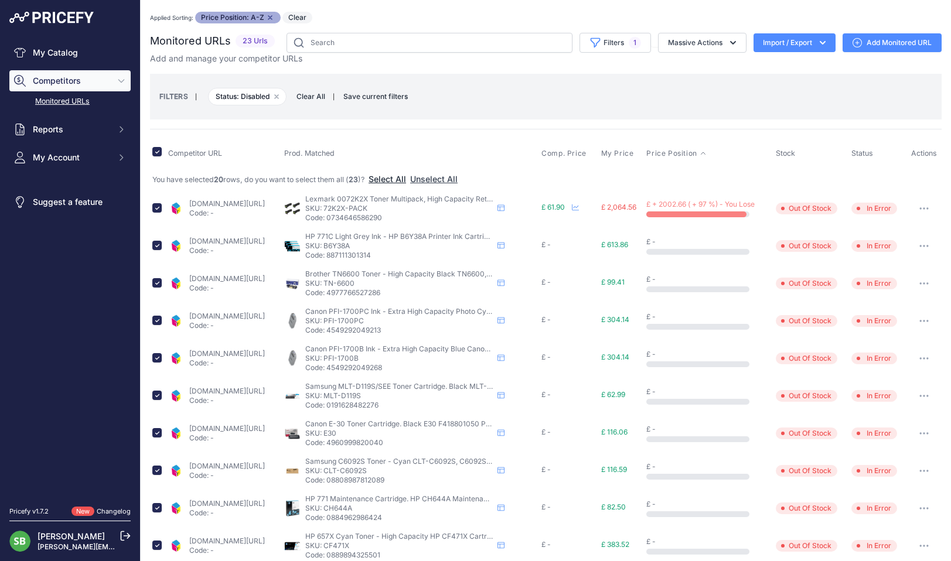
click at [382, 176] on button "Select All" at bounding box center [388, 179] width 38 height 12
click at [699, 46] on button "Massive Actions" at bounding box center [702, 43] width 88 height 20
click at [691, 137] on span "Restore Urls" at bounding box center [685, 133] width 46 height 10
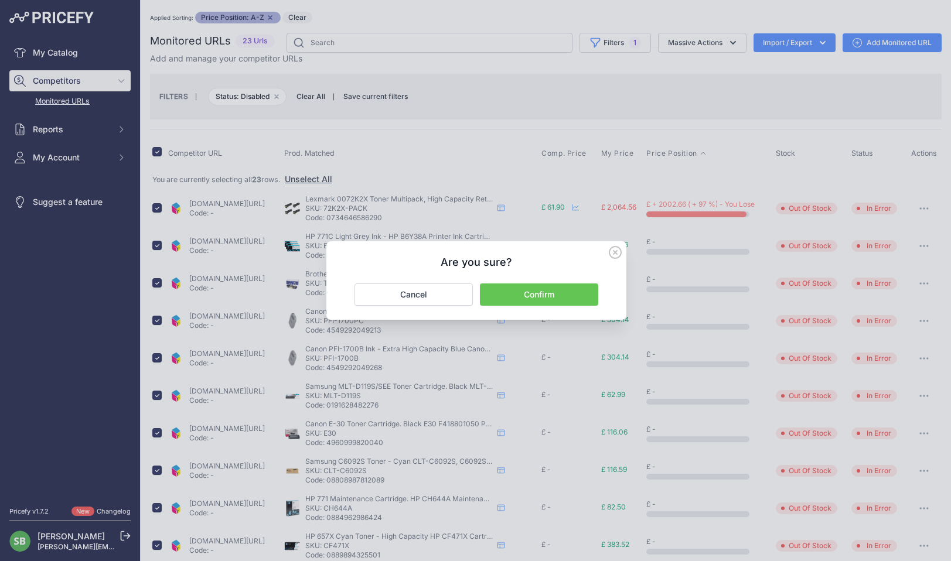
click at [567, 297] on button "Confirm" at bounding box center [539, 295] width 118 height 22
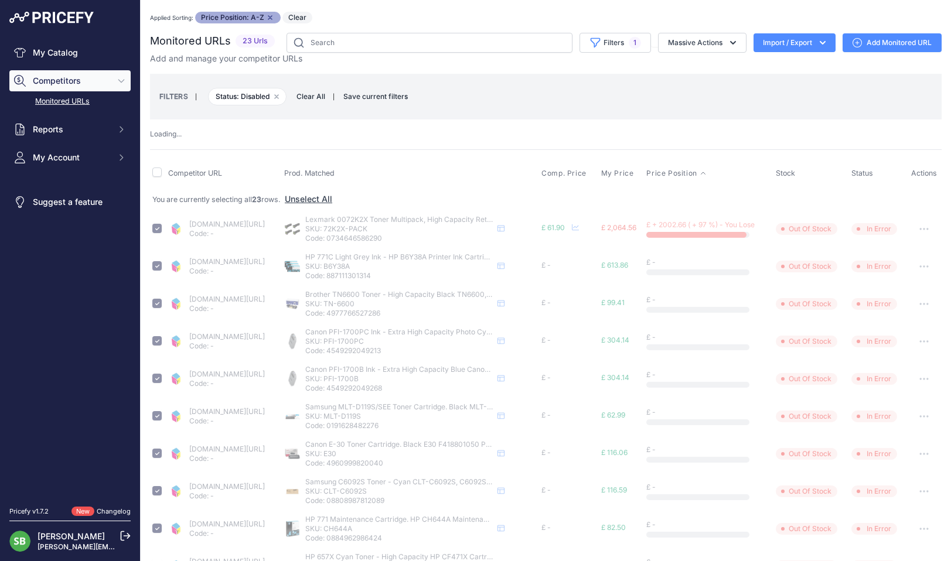
checkbox input "false"
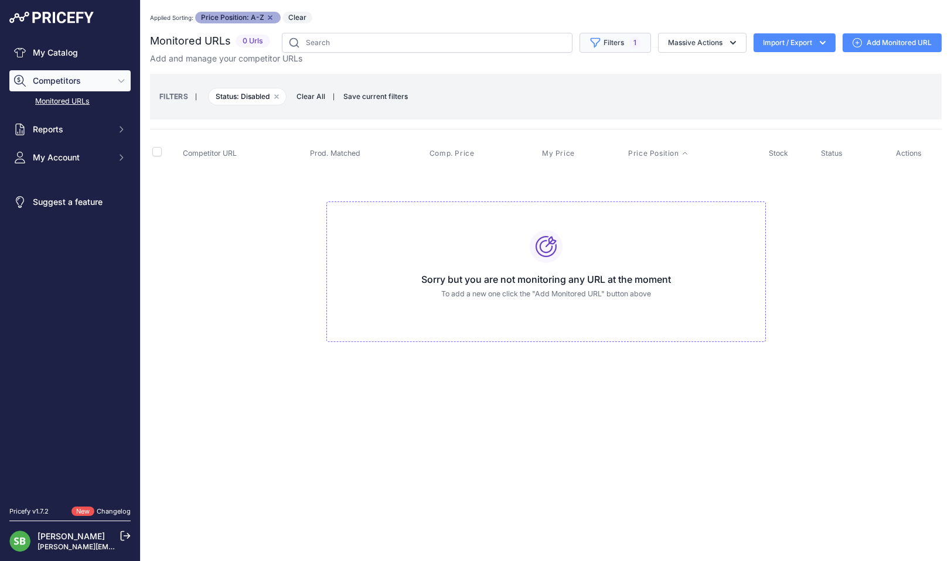
click at [612, 41] on button "Filters 1" at bounding box center [615, 43] width 71 height 20
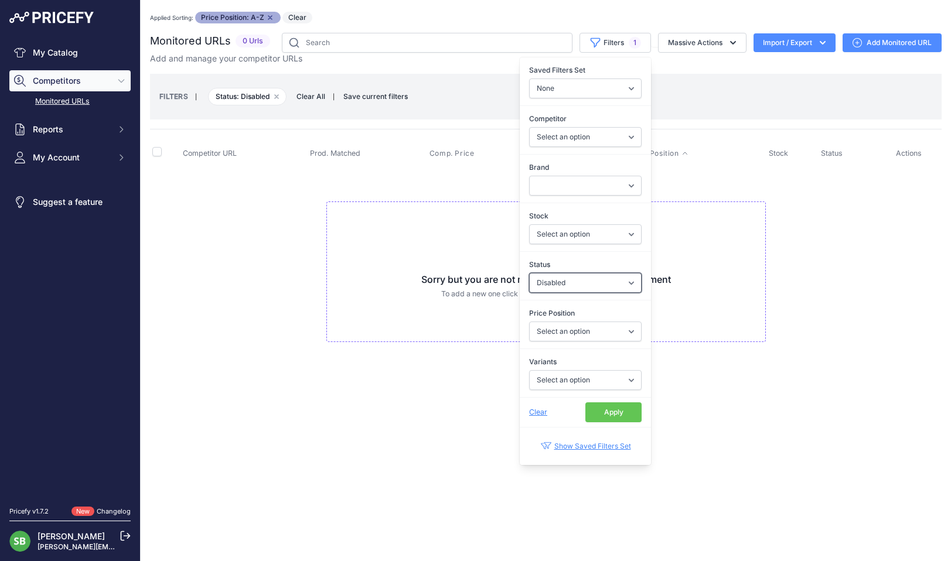
click at [557, 278] on select "Select an option Enabled Disabled In progress Scraping Failed Not Found Missing…" at bounding box center [585, 283] width 113 height 20
select select "5"
click at [529, 273] on select "Select an option Enabled Disabled In progress Scraping Failed Not Found Missing…" at bounding box center [585, 283] width 113 height 20
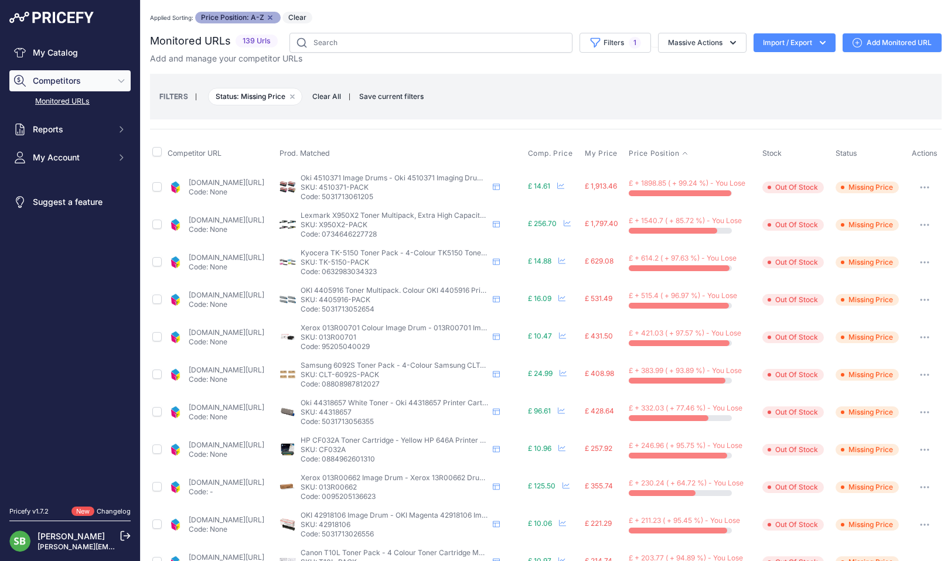
click at [690, 98] on div "FILTERS | Status: Missing Price Remove filter option Clear All | Save current f…" at bounding box center [545, 97] width 773 height 32
click at [155, 155] on input "checkbox" at bounding box center [156, 151] width 9 height 9
checkbox input "true"
